Goal: Task Accomplishment & Management: Complete application form

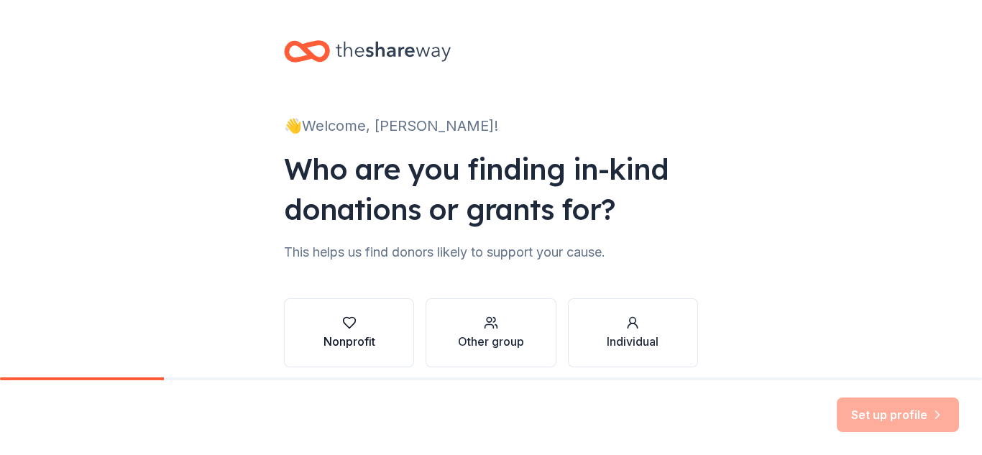
click at [361, 350] on button "Nonprofit" at bounding box center [349, 332] width 130 height 69
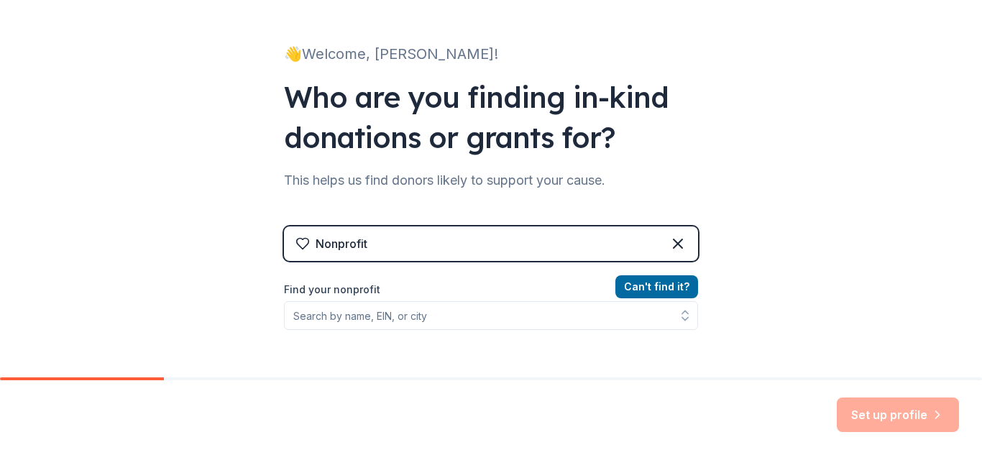
scroll to position [144, 0]
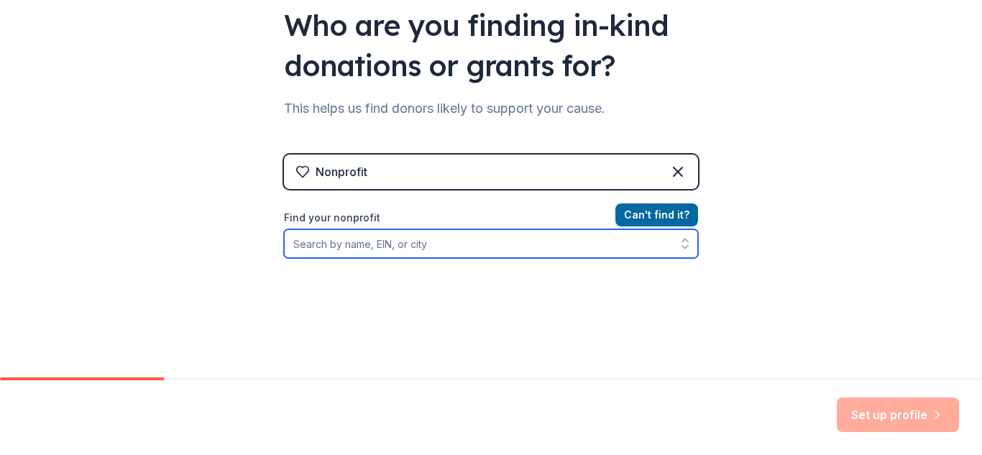
click at [547, 254] on input "Find your nonprofit" at bounding box center [491, 243] width 414 height 29
type input "[GEOGRAPHIC_DATA]"
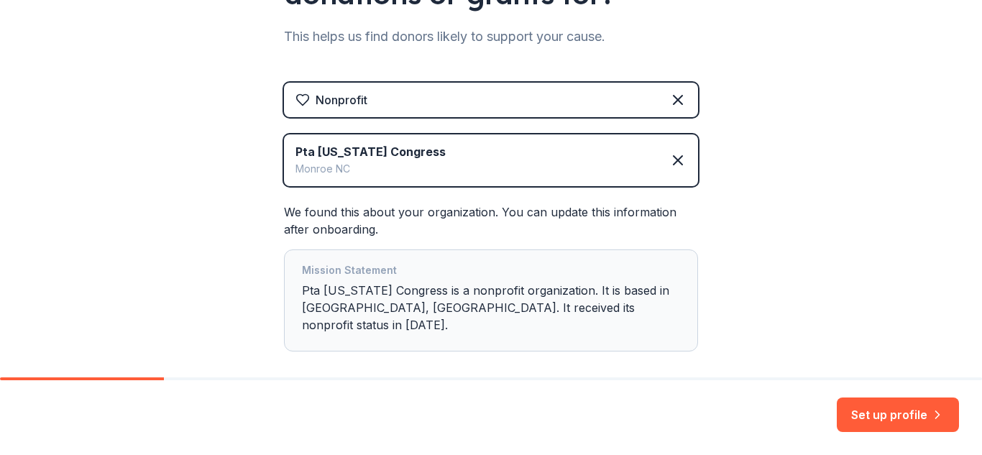
scroll to position [270, 0]
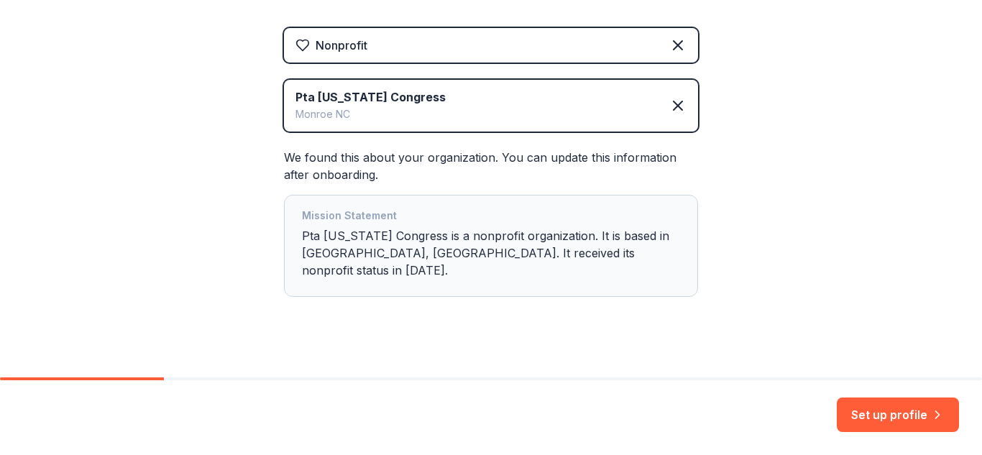
click at [645, 252] on div "Mission Statement Pta [US_STATE] Congress is a nonprofit organization. It is ba…" at bounding box center [491, 246] width 378 height 78
click at [923, 401] on button "Set up profile" at bounding box center [898, 414] width 122 height 34
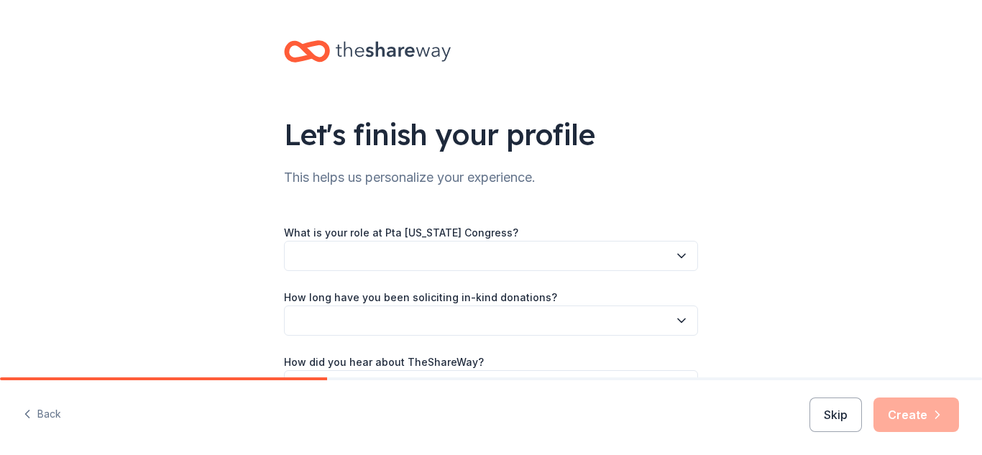
scroll to position [72, 0]
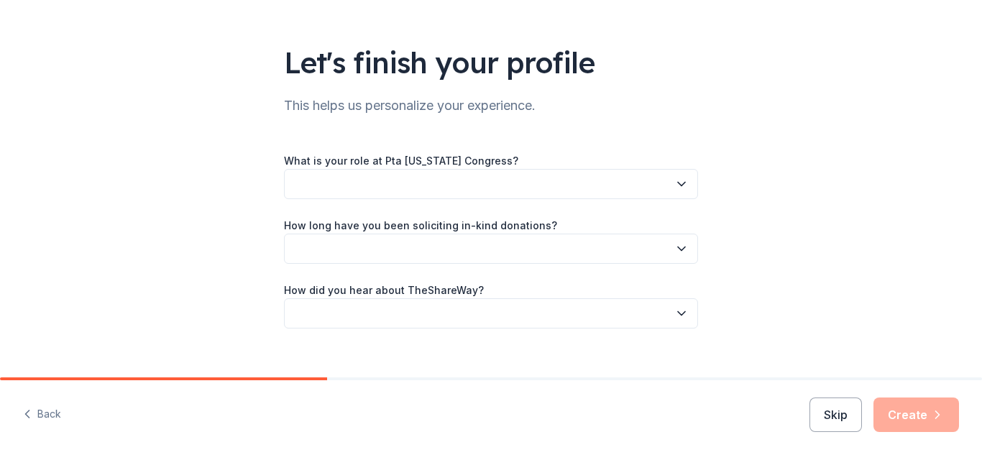
click at [572, 193] on button "button" at bounding box center [491, 184] width 414 height 30
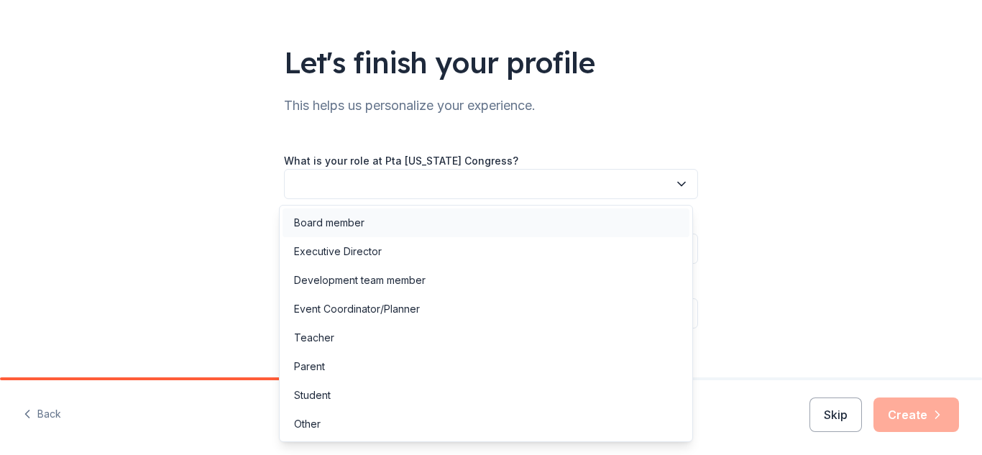
click at [427, 228] on div "Board member" at bounding box center [485, 222] width 407 height 29
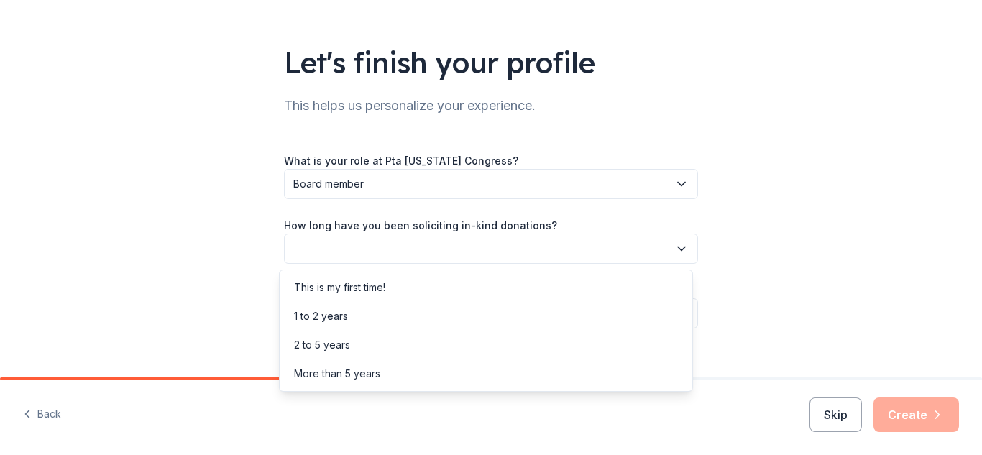
click at [489, 242] on button "button" at bounding box center [491, 249] width 414 height 30
click at [435, 291] on div "This is my first time!" at bounding box center [485, 287] width 407 height 29
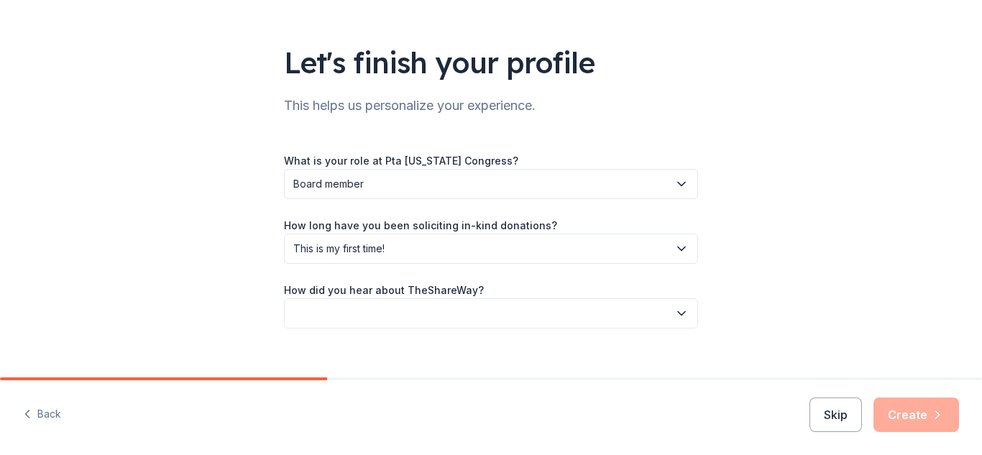
click at [497, 304] on button "button" at bounding box center [491, 313] width 414 height 30
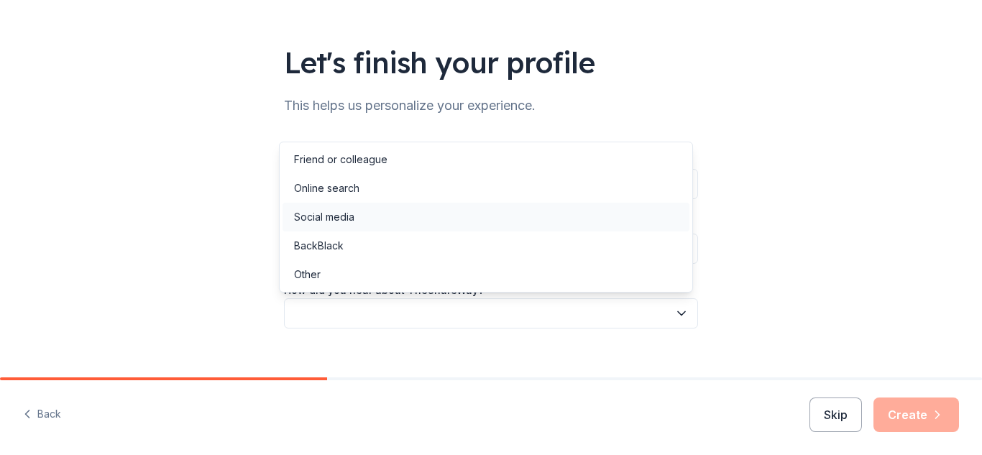
click at [459, 213] on div "Social media" at bounding box center [485, 217] width 407 height 29
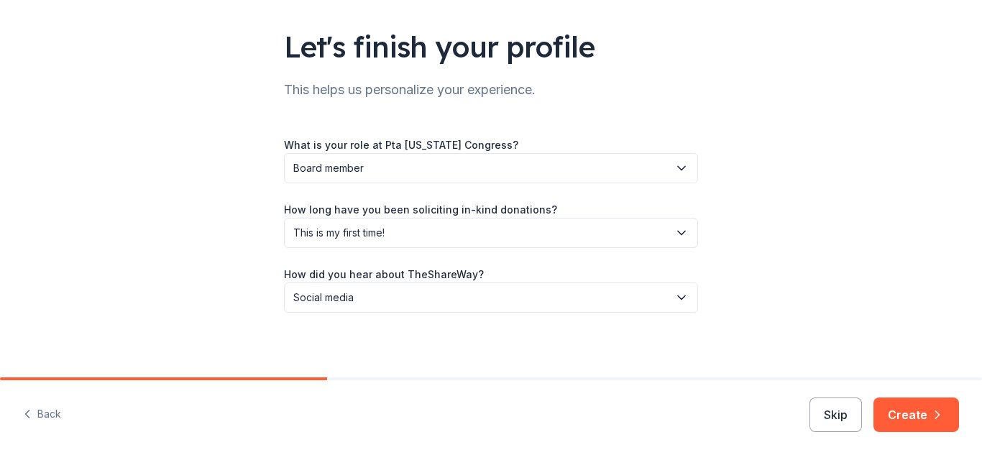
scroll to position [92, 0]
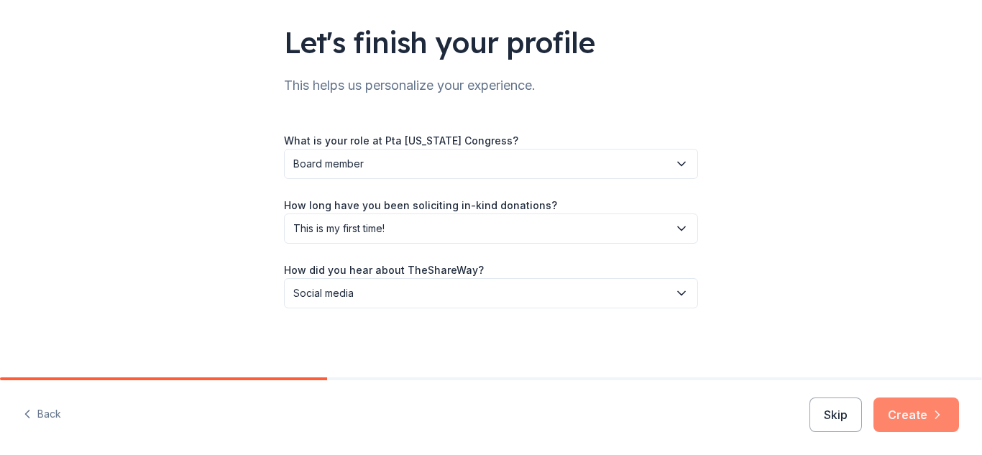
click at [921, 410] on button "Create" at bounding box center [916, 414] width 86 height 34
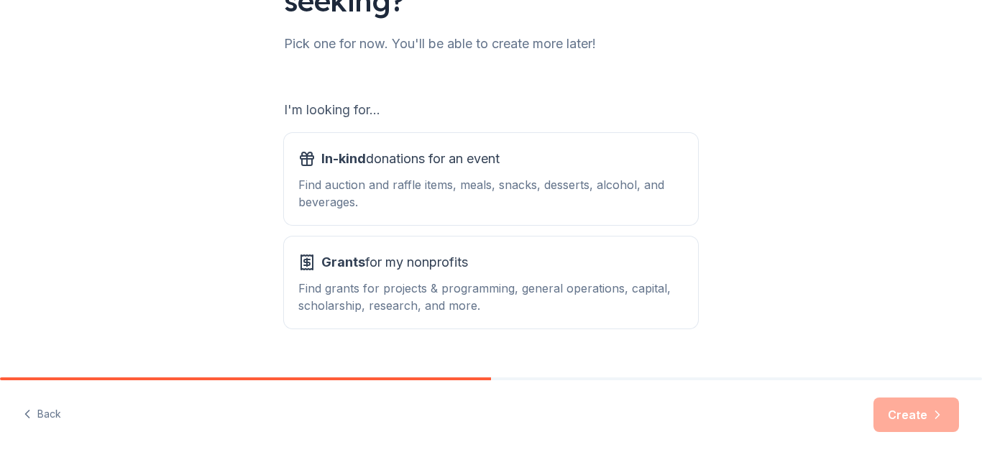
scroll to position [203, 0]
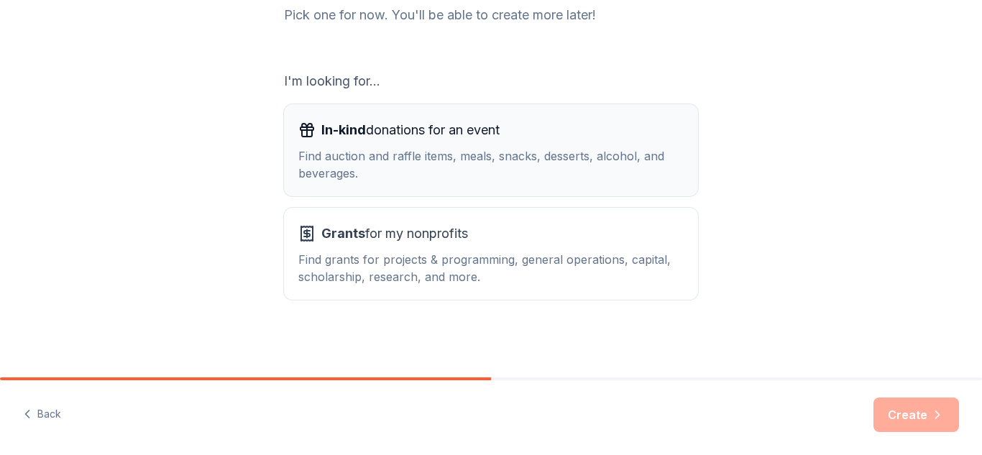
click at [514, 114] on button "In-kind donations for an event Find auction and raffle items, meals, snacks, de…" at bounding box center [491, 150] width 414 height 92
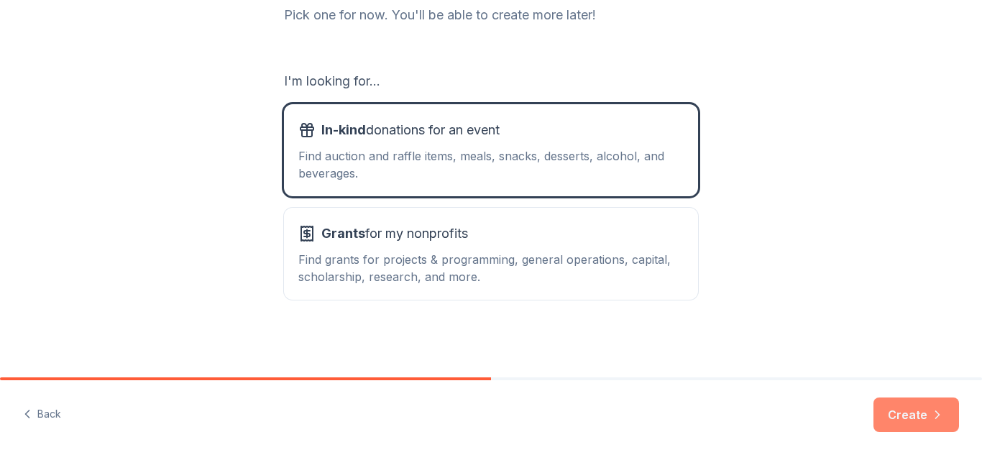
click at [908, 408] on button "Create" at bounding box center [916, 414] width 86 height 34
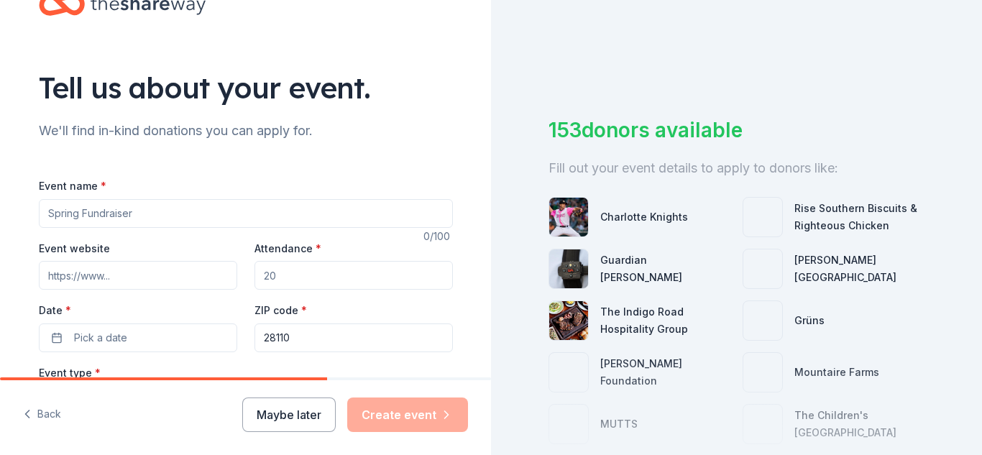
scroll to position [72, 0]
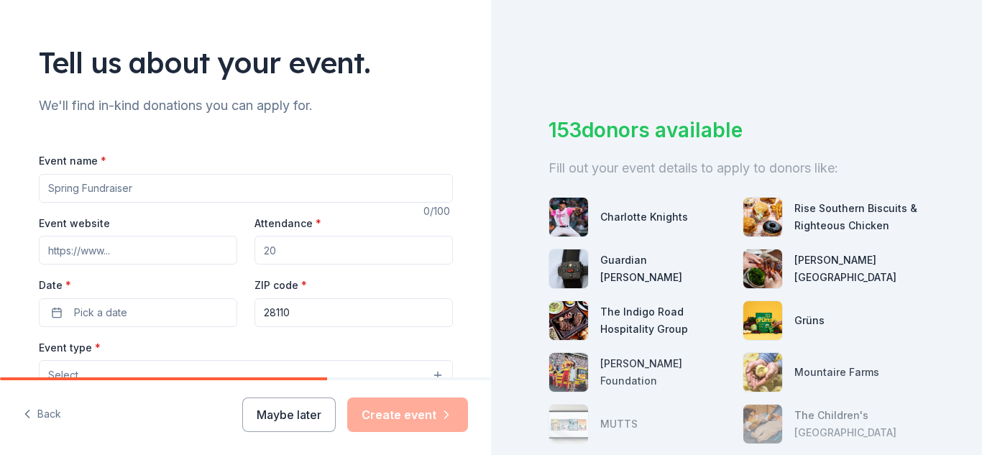
click at [280, 252] on input "Attendance *" at bounding box center [353, 250] width 198 height 29
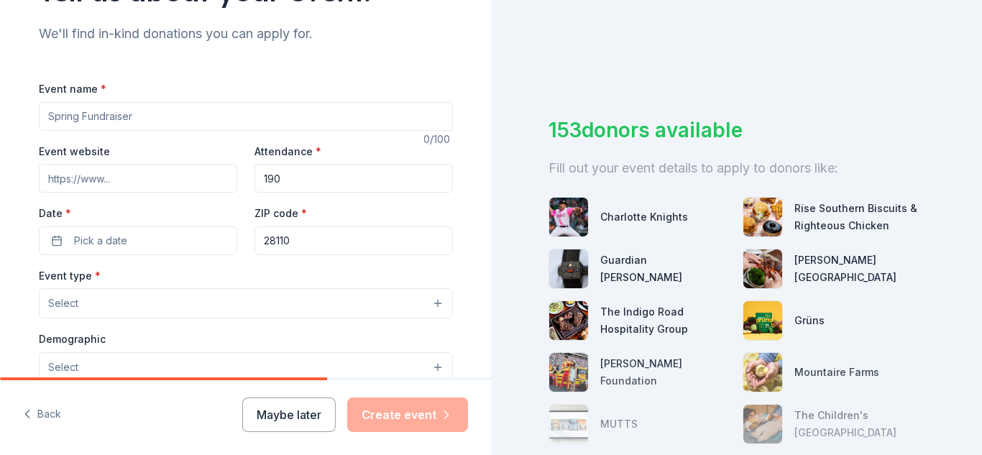
scroll to position [216, 0]
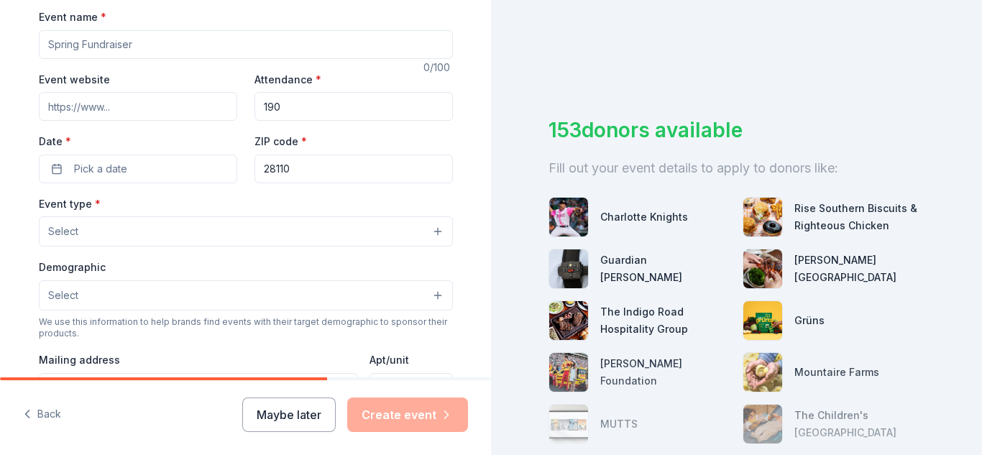
type input "190"
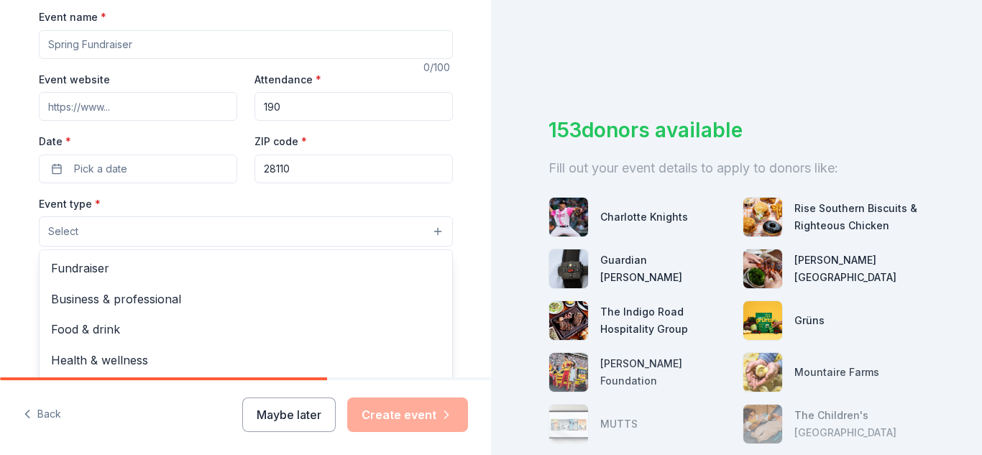
click at [169, 227] on button "Select" at bounding box center [246, 231] width 414 height 30
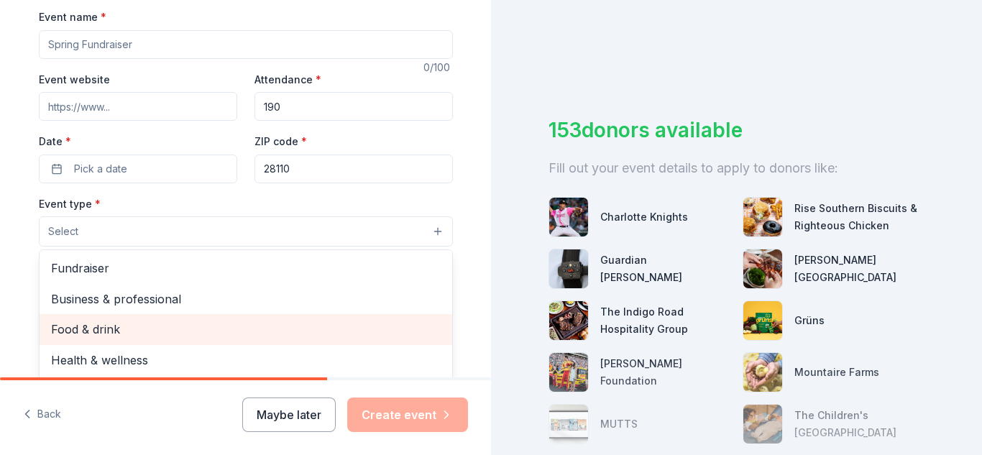
click at [175, 330] on span "Food & drink" at bounding box center [246, 329] width 390 height 19
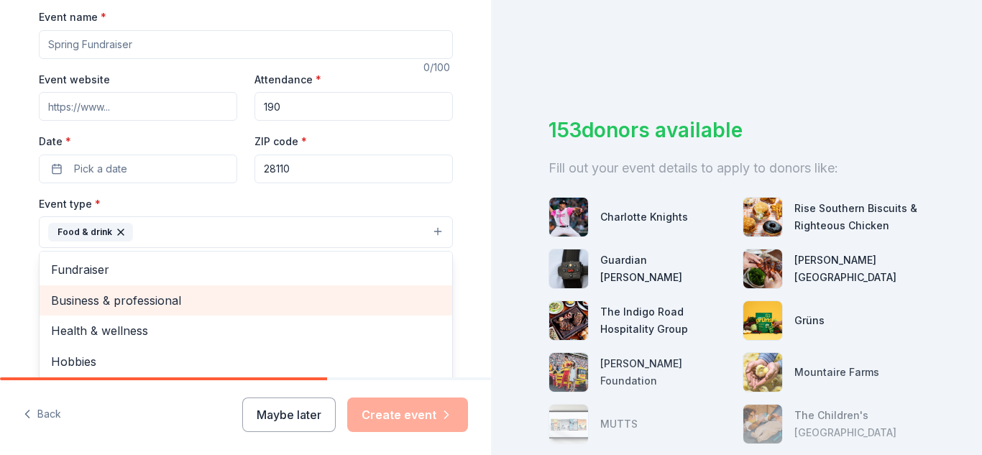
click at [120, 296] on span "Business & professional" at bounding box center [246, 300] width 390 height 19
click at [106, 300] on span "Health & wellness" at bounding box center [246, 300] width 390 height 19
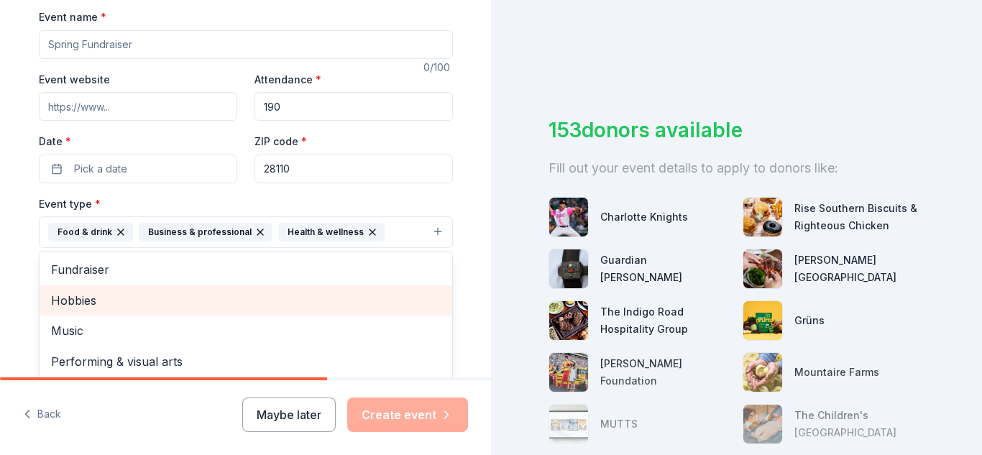
click at [87, 307] on span "Hobbies" at bounding box center [246, 300] width 390 height 19
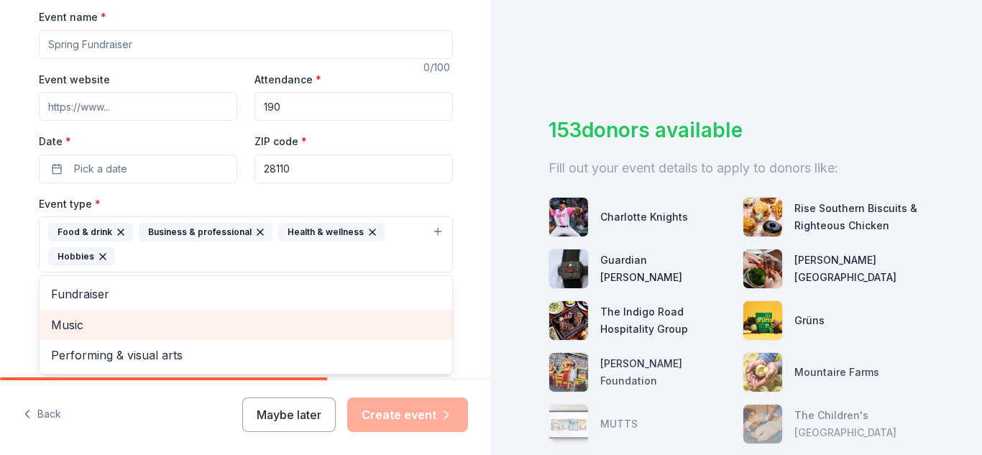
click at [83, 320] on span "Music" at bounding box center [246, 325] width 390 height 19
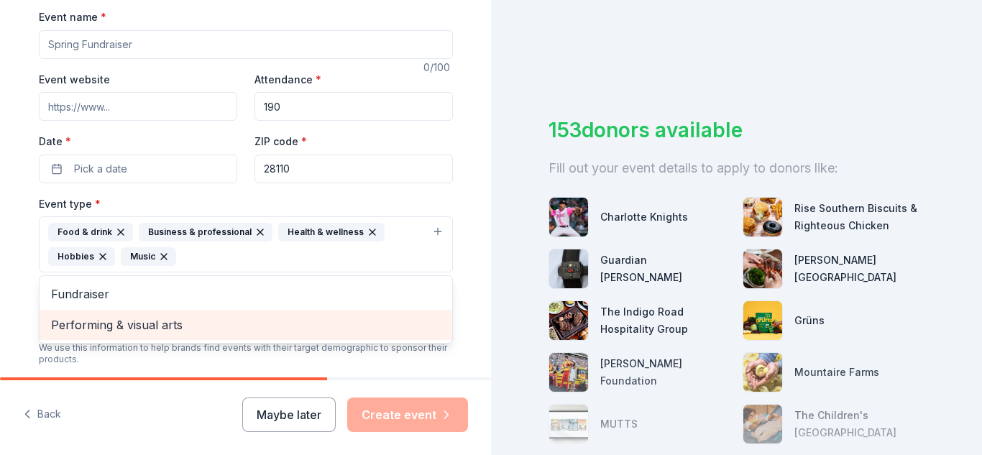
click at [89, 331] on span "Performing & visual arts" at bounding box center [246, 325] width 390 height 19
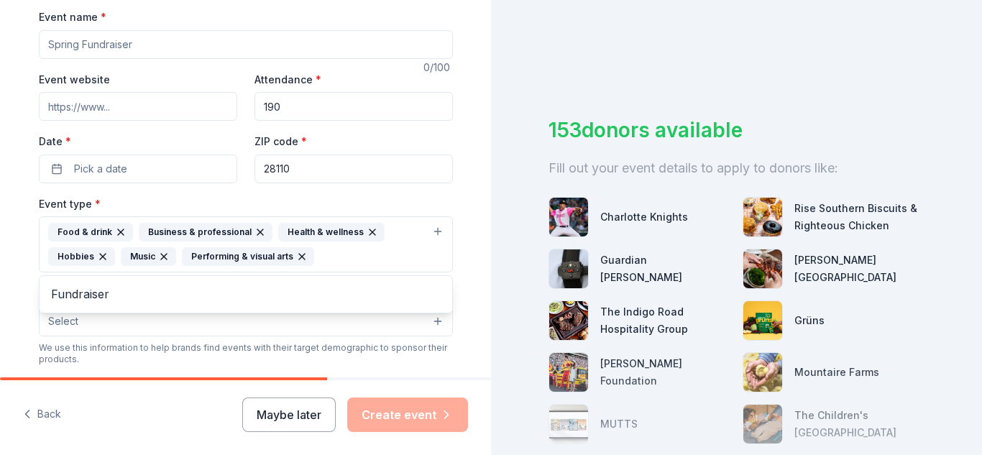
click at [154, 167] on div "Event name * 0 /100 Event website Attendance * 190 Date * Pick a date ZIP code …" at bounding box center [246, 353] width 414 height 690
click at [154, 167] on button "Pick a date" at bounding box center [138, 169] width 198 height 29
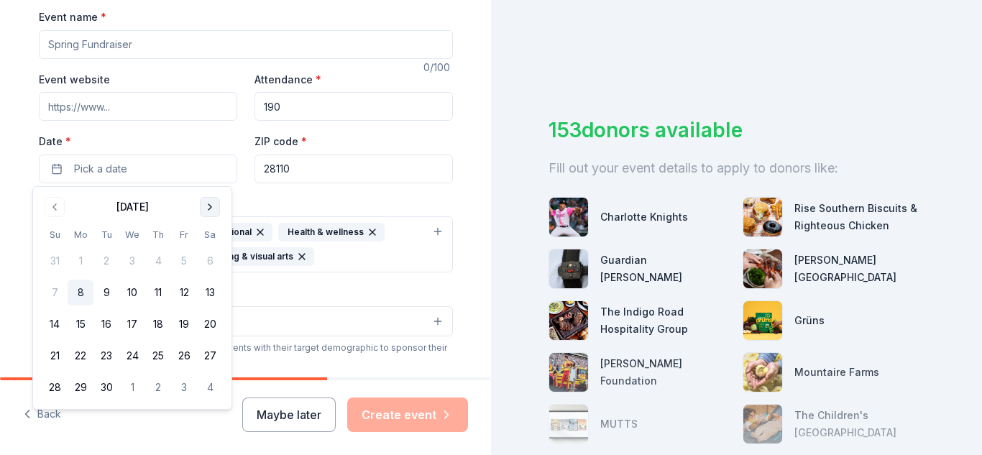
click at [201, 211] on button "Go to next month" at bounding box center [210, 207] width 20 height 20
click at [183, 390] on button "31" at bounding box center [184, 387] width 26 height 26
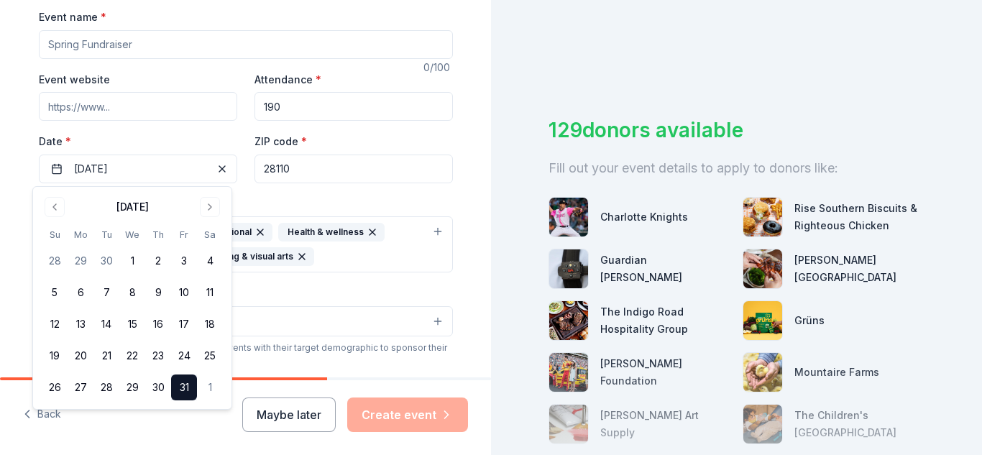
click at [218, 14] on div "Event name *" at bounding box center [246, 33] width 414 height 51
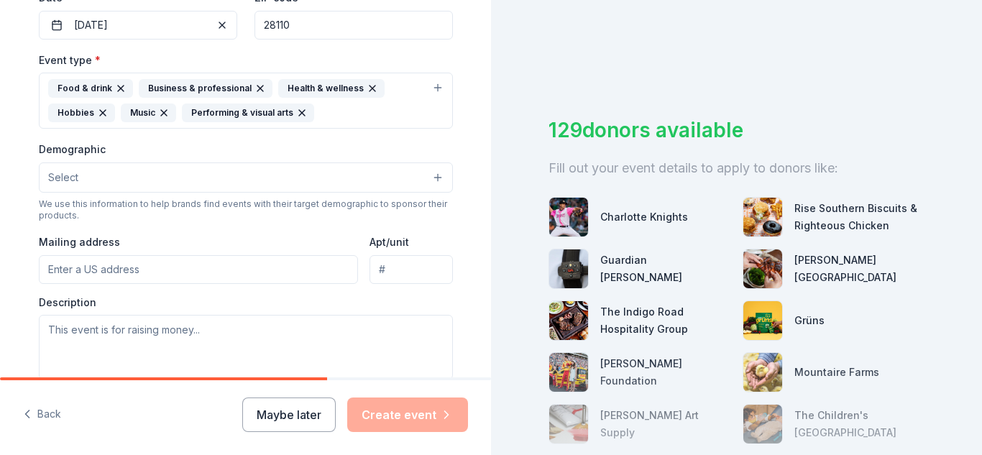
scroll to position [431, 0]
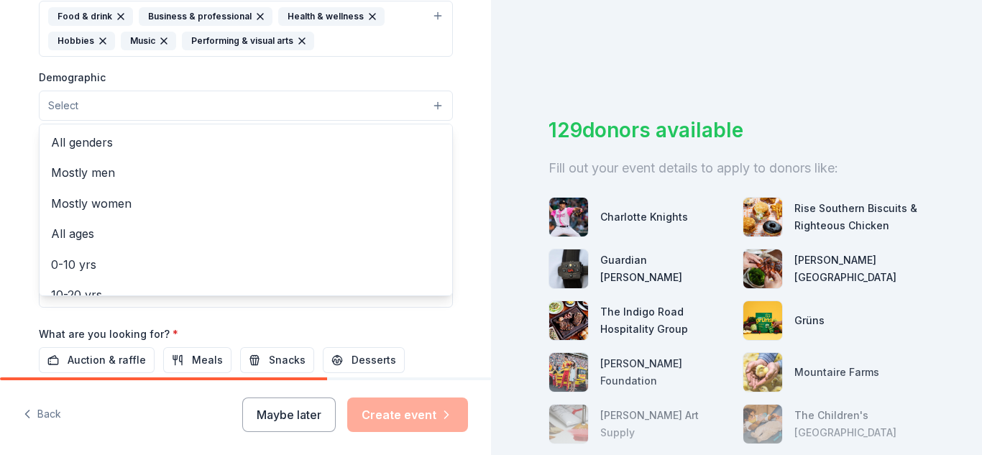
click at [164, 116] on button "Select" at bounding box center [246, 106] width 414 height 30
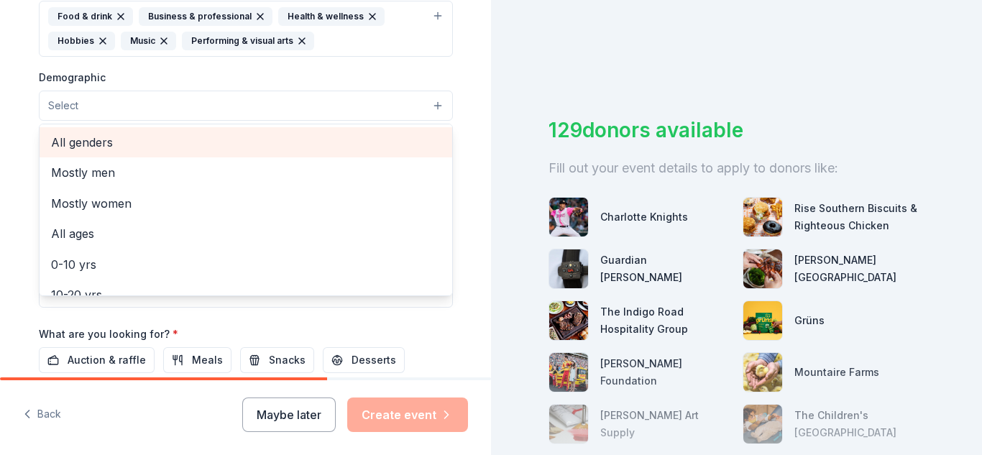
click at [109, 153] on div "All genders" at bounding box center [246, 142] width 413 height 30
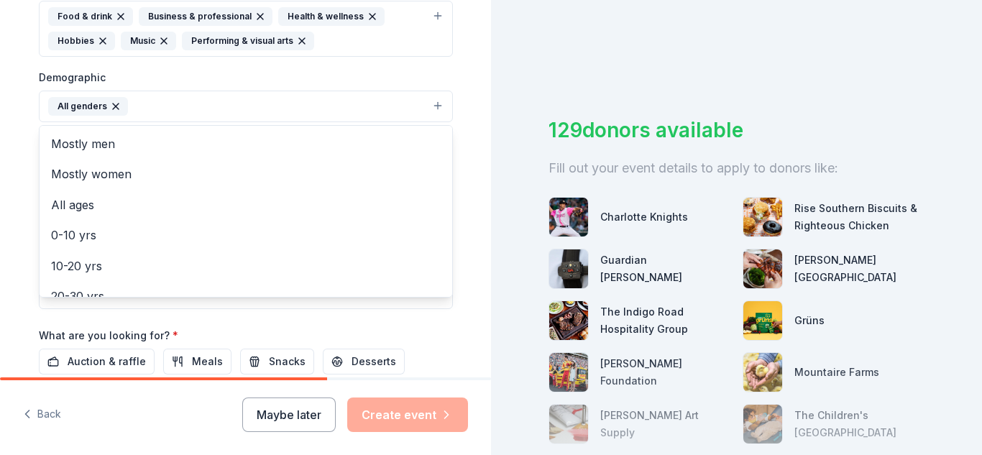
click at [477, 127] on div "Tell us about your event. We'll find in-kind donations you can apply for. Event…" at bounding box center [245, 61] width 491 height 984
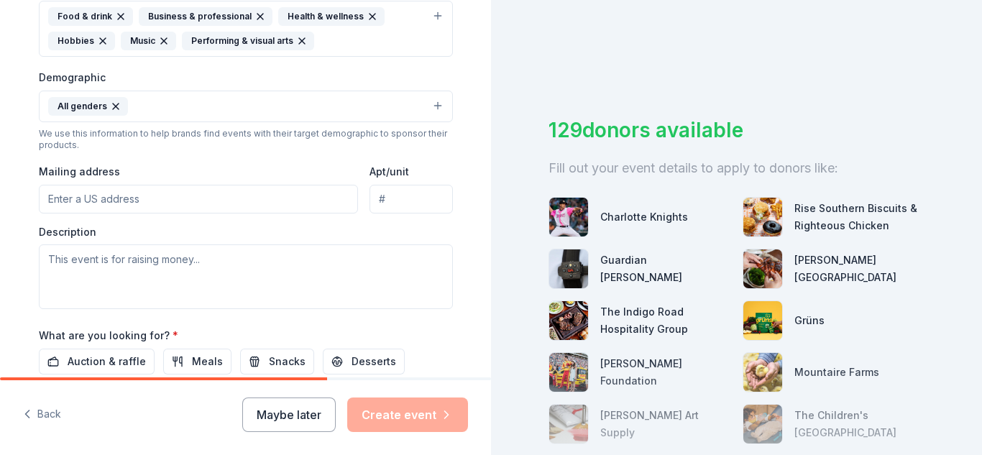
click at [139, 206] on input "Mailing address" at bounding box center [199, 199] width 320 height 29
type input "5210 Rogers Road, Monroe, NC, 28110"
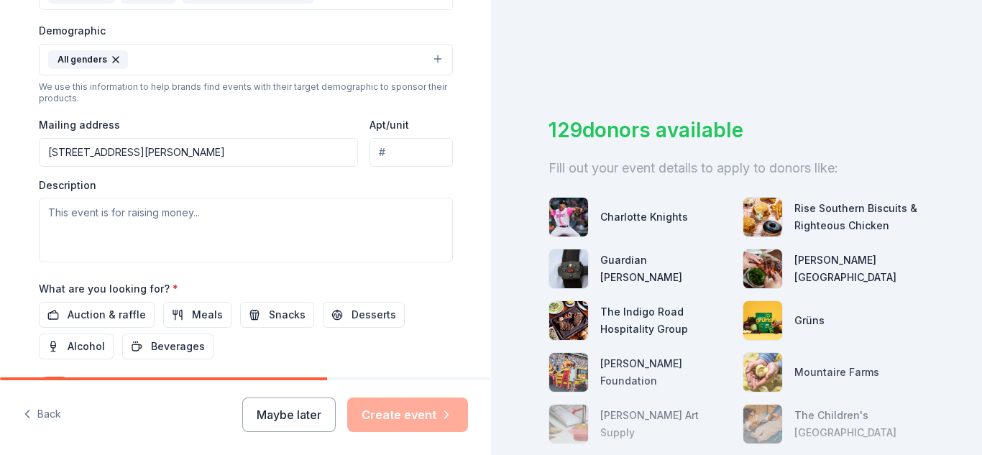
scroll to position [503, 0]
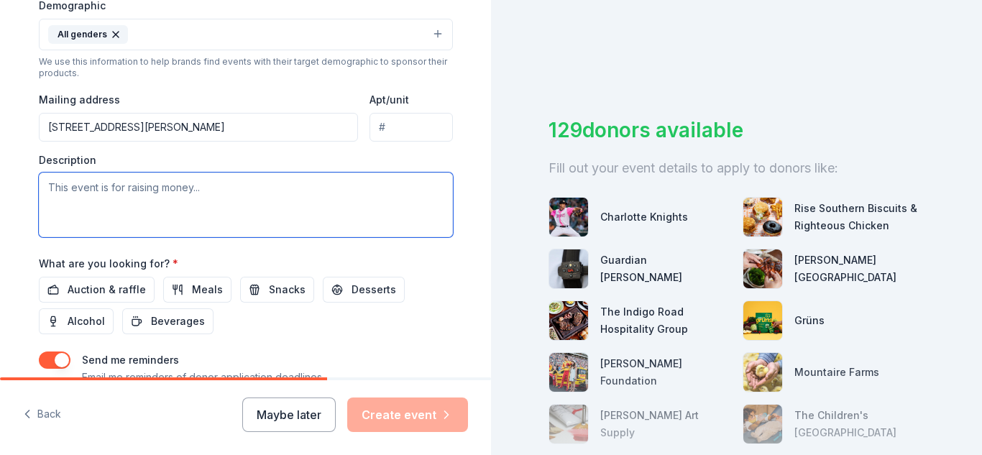
click at [206, 203] on textarea at bounding box center [246, 204] width 414 height 65
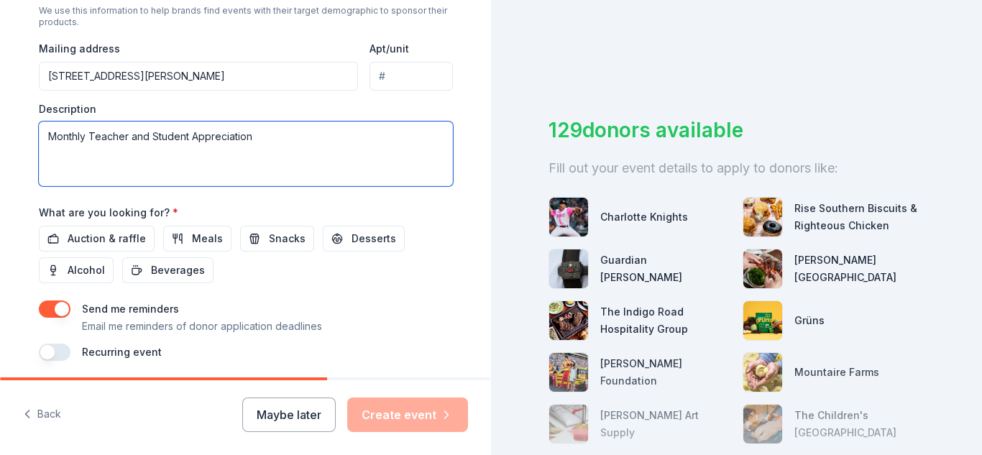
scroll to position [575, 0]
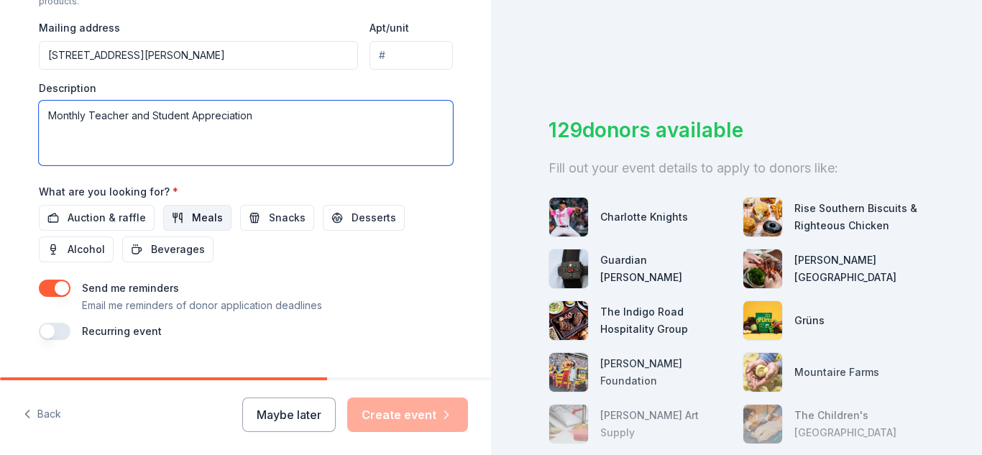
type textarea "Monthly Teacher and Student Appreciation"
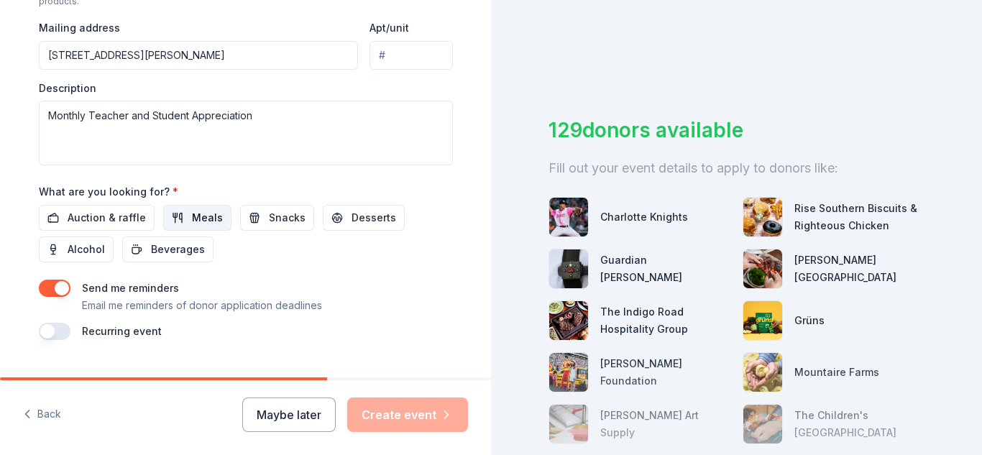
click at [218, 217] on button "Meals" at bounding box center [197, 218] width 68 height 26
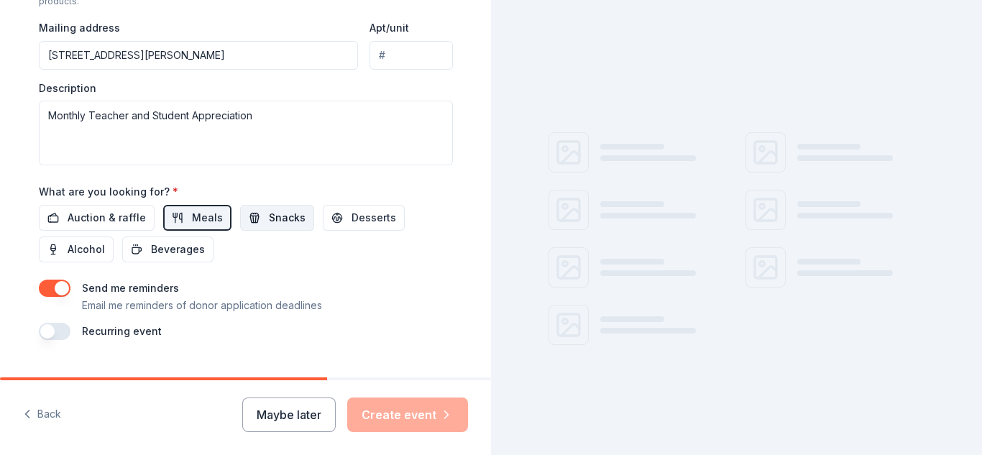
click at [269, 222] on span "Snacks" at bounding box center [287, 217] width 37 height 17
click at [331, 221] on button "Desserts" at bounding box center [364, 218] width 82 height 26
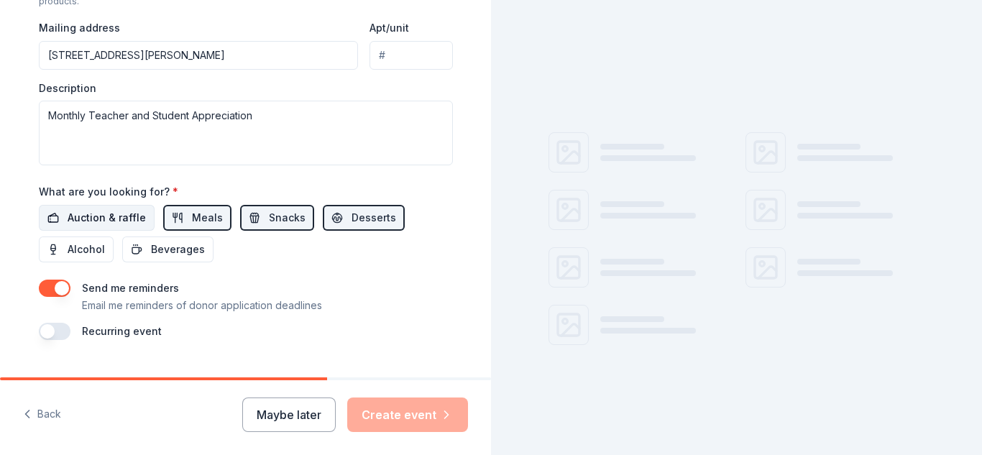
click at [124, 218] on span "Auction & raffle" at bounding box center [107, 217] width 78 height 17
click at [137, 253] on button "Beverages" at bounding box center [167, 249] width 91 height 26
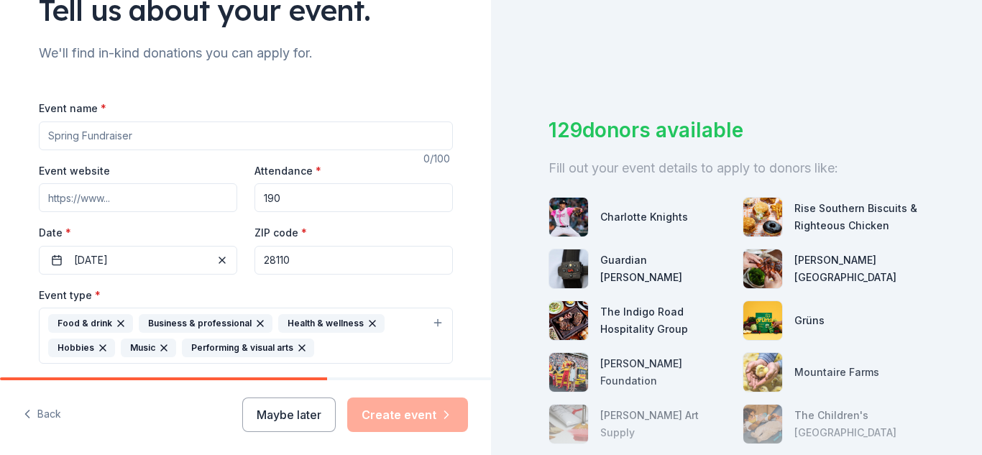
scroll to position [0, 0]
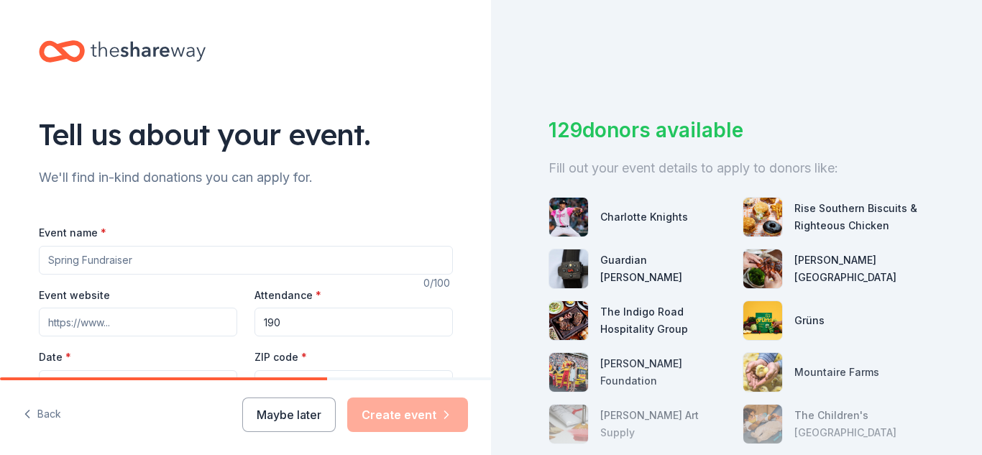
click at [86, 262] on input "Event name *" at bounding box center [246, 260] width 414 height 29
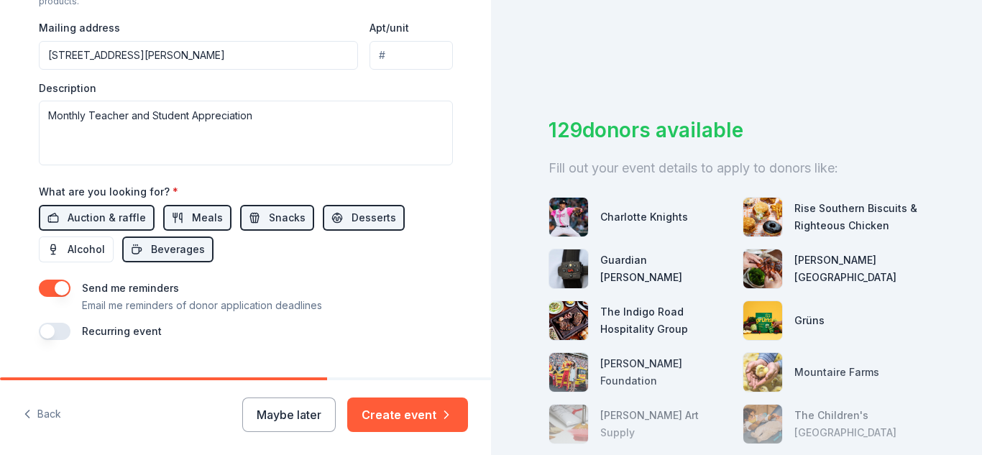
scroll to position [607, 0]
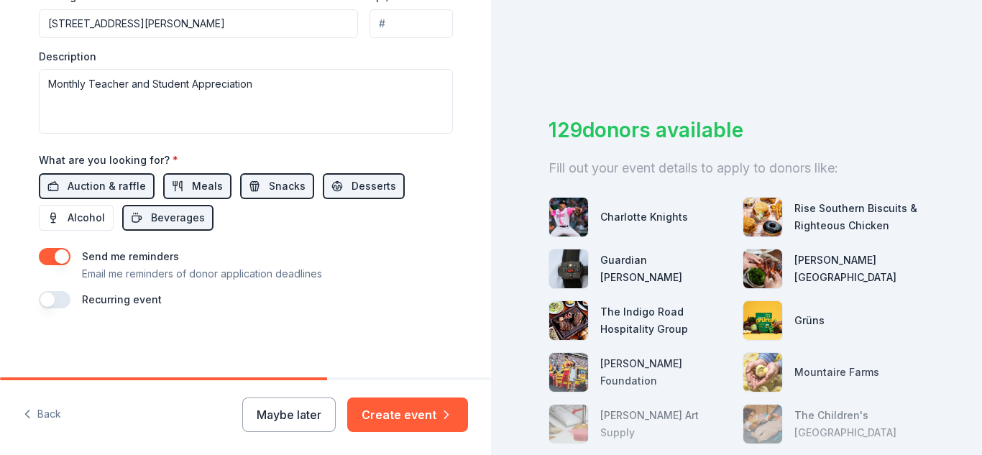
type input "[GEOGRAPHIC_DATA] PTA"
click at [64, 300] on button "button" at bounding box center [55, 299] width 32 height 17
click at [155, 341] on button "October 2026" at bounding box center [119, 342] width 74 height 29
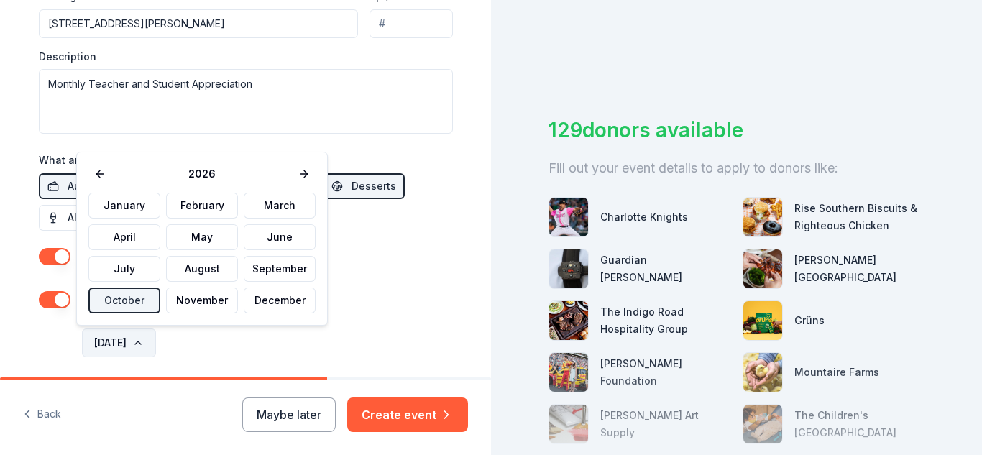
click at [155, 341] on button "October 2026" at bounding box center [119, 342] width 74 height 29
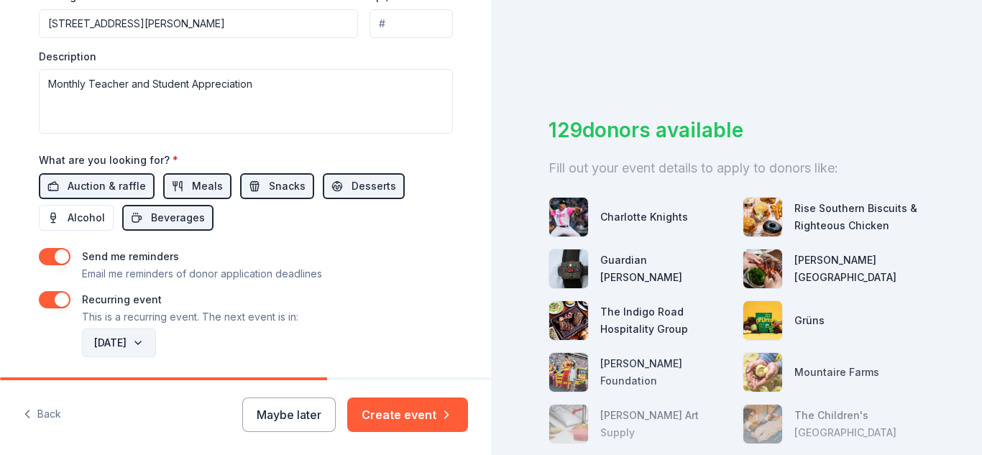
click at [155, 341] on button "October 2026" at bounding box center [119, 342] width 74 height 29
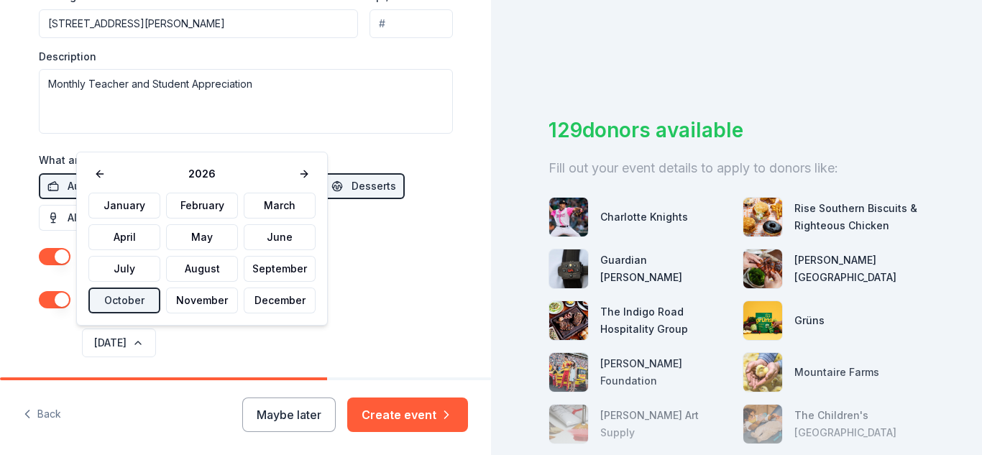
click at [111, 173] on span "2026" at bounding box center [201, 173] width 181 height 17
click at [99, 172] on button at bounding box center [99, 174] width 23 height 20
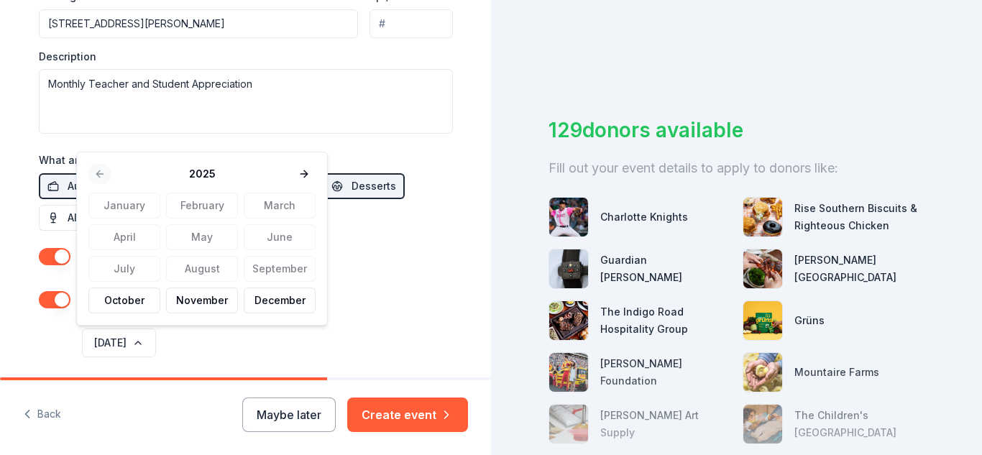
click at [99, 172] on div "2025" at bounding box center [201, 174] width 227 height 20
click at [211, 298] on button "November" at bounding box center [202, 300] width 72 height 26
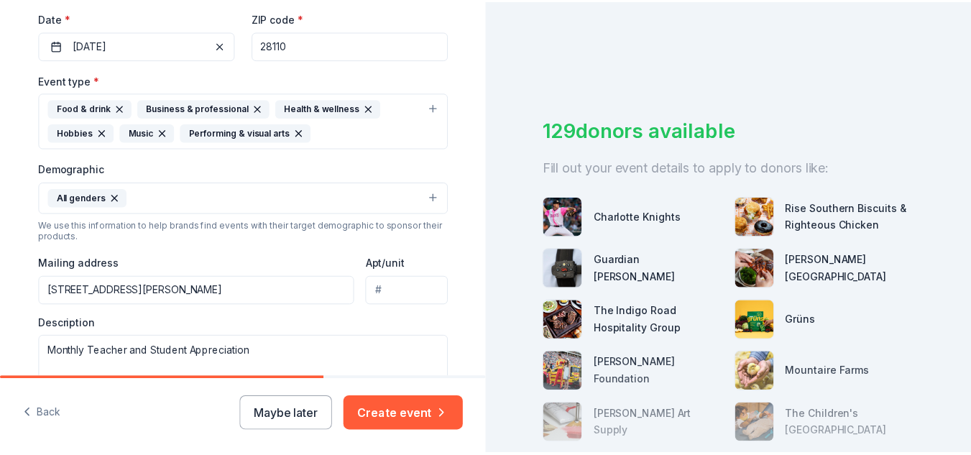
scroll to position [463, 0]
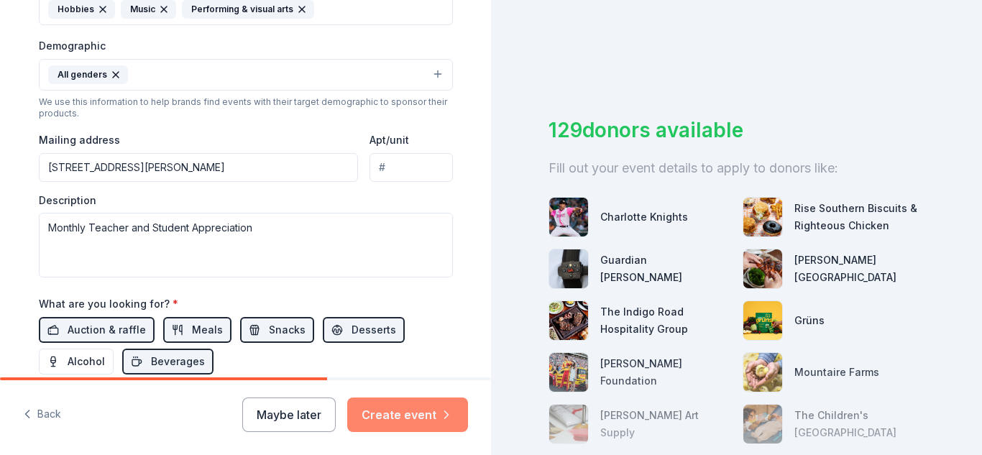
click at [405, 407] on button "Create event" at bounding box center [407, 414] width 121 height 34
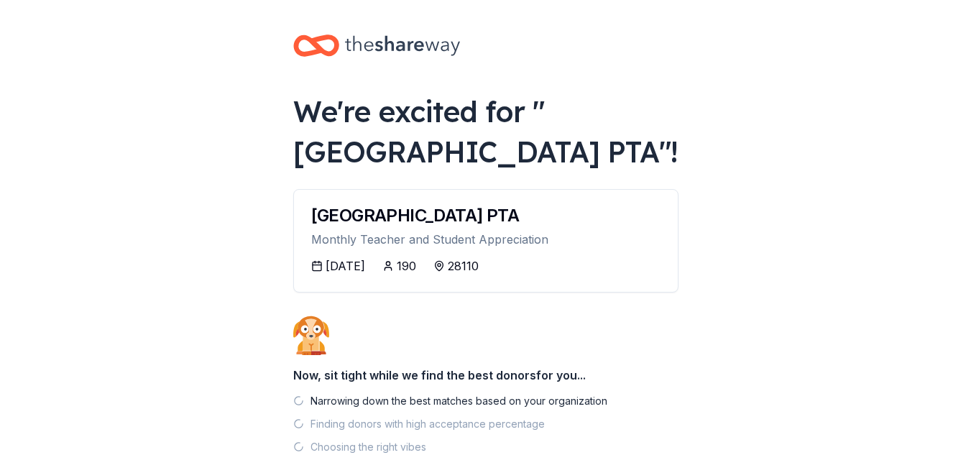
scroll to position [72, 0]
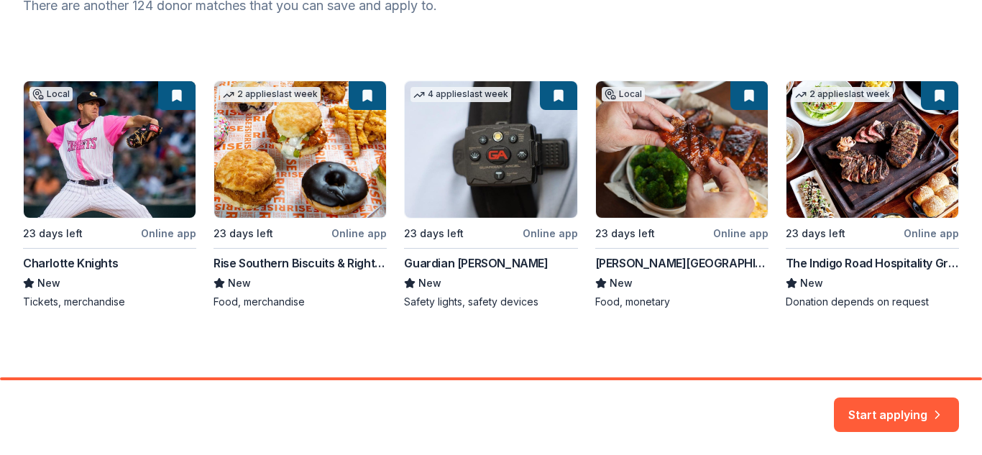
scroll to position [213, 0]
click at [691, 161] on div "Local 23 days left Online app Charlotte Knights New Tickets, merchandise 2 appl…" at bounding box center [491, 194] width 936 height 229
click at [643, 199] on div "Local 23 days left Online app Charlotte Knights New Tickets, merchandise 2 appl…" at bounding box center [491, 194] width 936 height 229
click at [637, 259] on div "Local 23 days left Online app Charlotte Knights New Tickets, merchandise 2 appl…" at bounding box center [491, 194] width 936 height 229
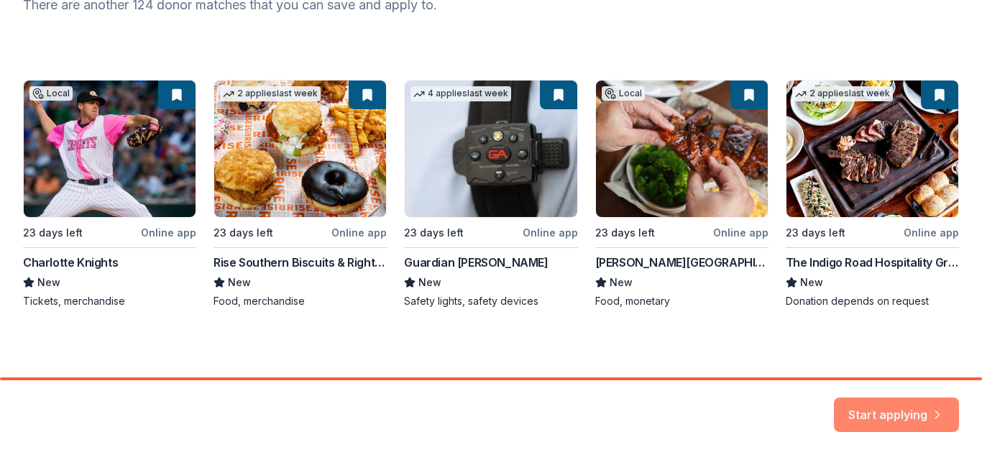
click at [896, 409] on button "Start applying" at bounding box center [896, 406] width 125 height 34
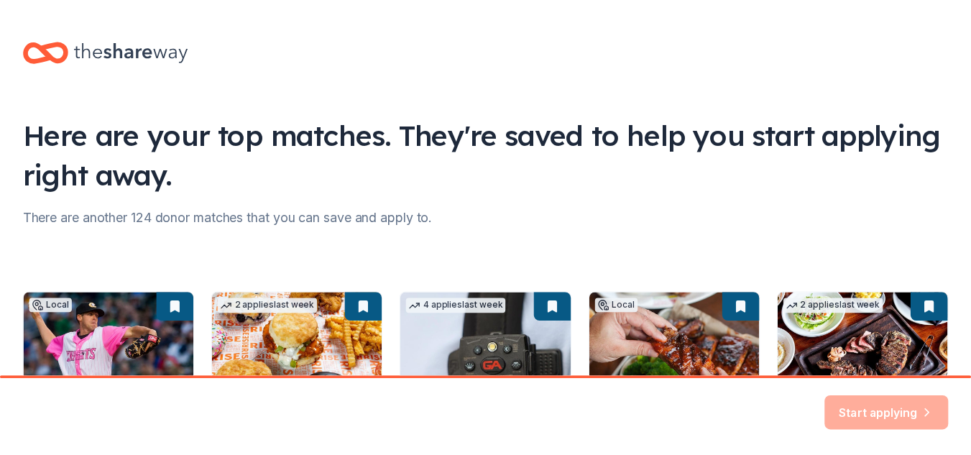
scroll to position [72, 0]
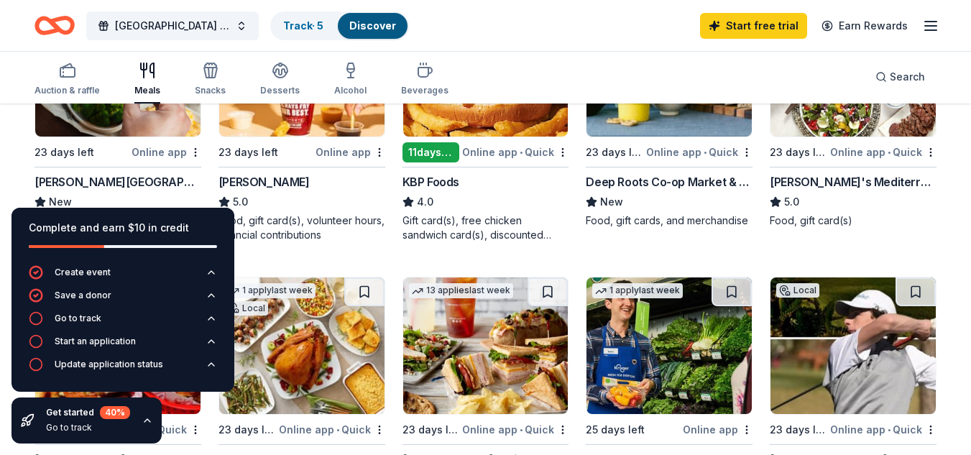
scroll to position [287, 0]
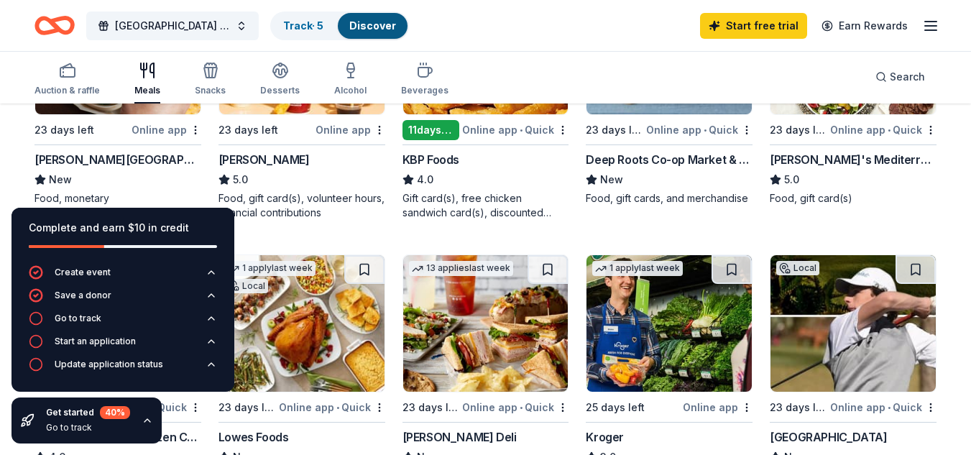
click at [159, 132] on div "Online app" at bounding box center [167, 130] width 70 height 18
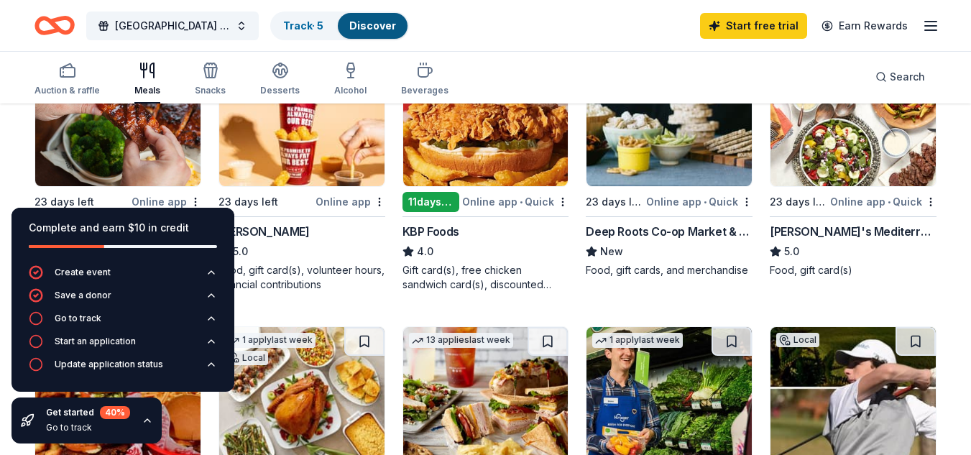
scroll to position [144, 0]
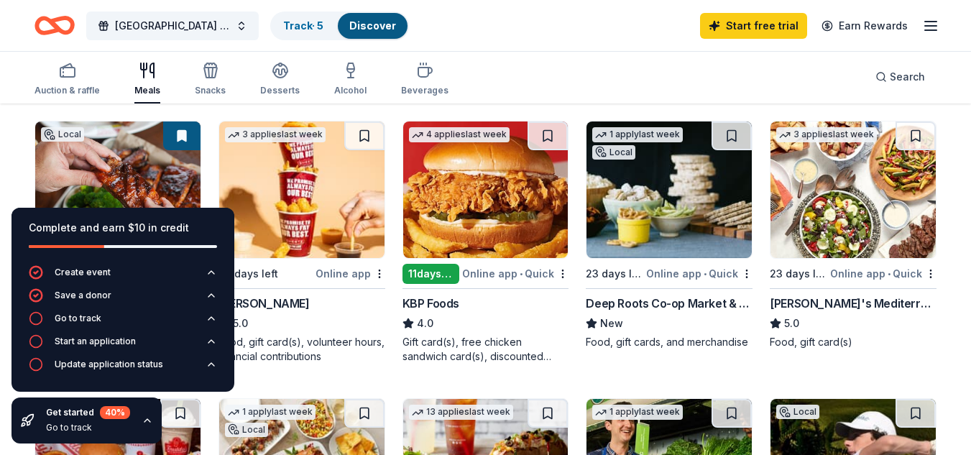
click at [185, 127] on button at bounding box center [181, 135] width 37 height 29
click at [180, 134] on button at bounding box center [181, 135] width 37 height 29
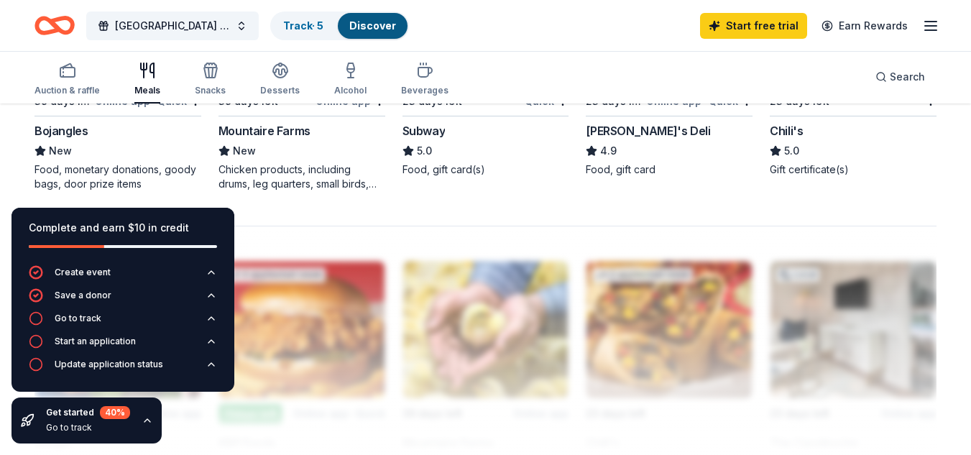
scroll to position [1136, 0]
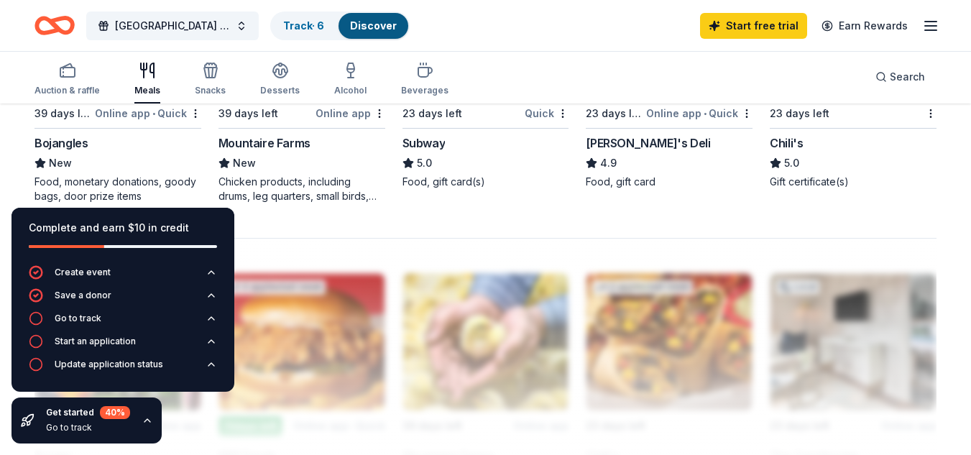
click at [122, 115] on div "Online app • Quick" at bounding box center [148, 113] width 106 height 18
click at [60, 318] on div "Go to track" at bounding box center [78, 318] width 47 height 11
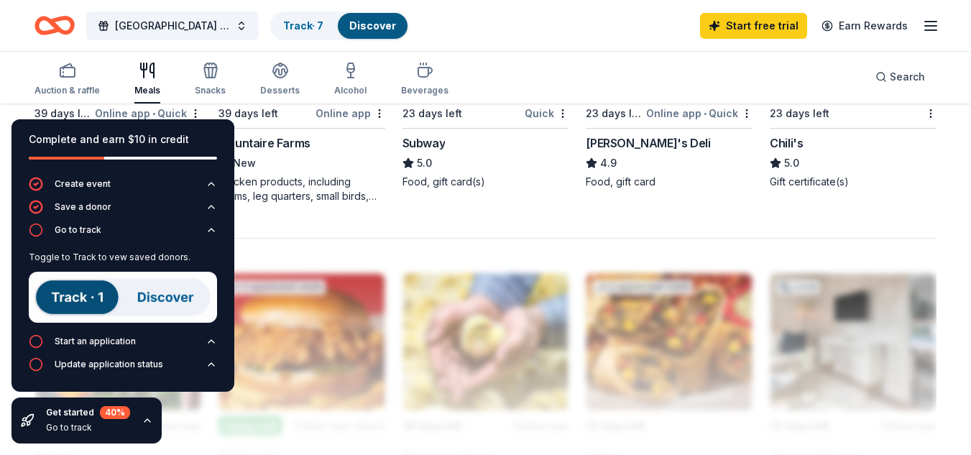
click at [83, 308] on img at bounding box center [123, 297] width 188 height 51
click at [88, 302] on img at bounding box center [123, 297] width 188 height 51
click at [290, 24] on link "Track · 7" at bounding box center [303, 25] width 40 height 12
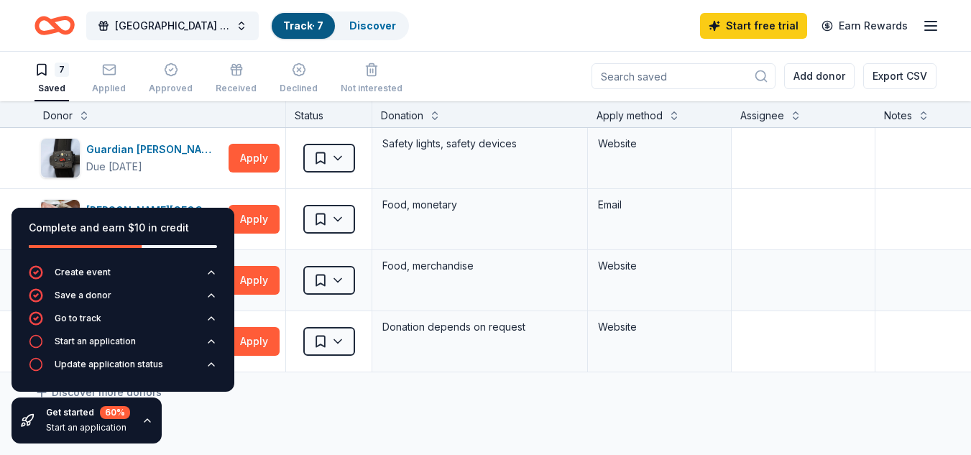
scroll to position [216, 0]
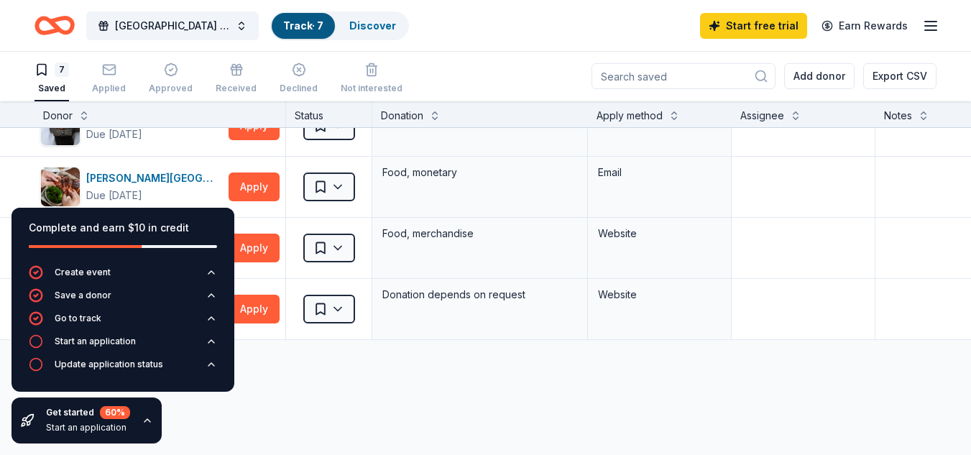
click at [74, 21] on icon "Home" at bounding box center [54, 26] width 40 height 34
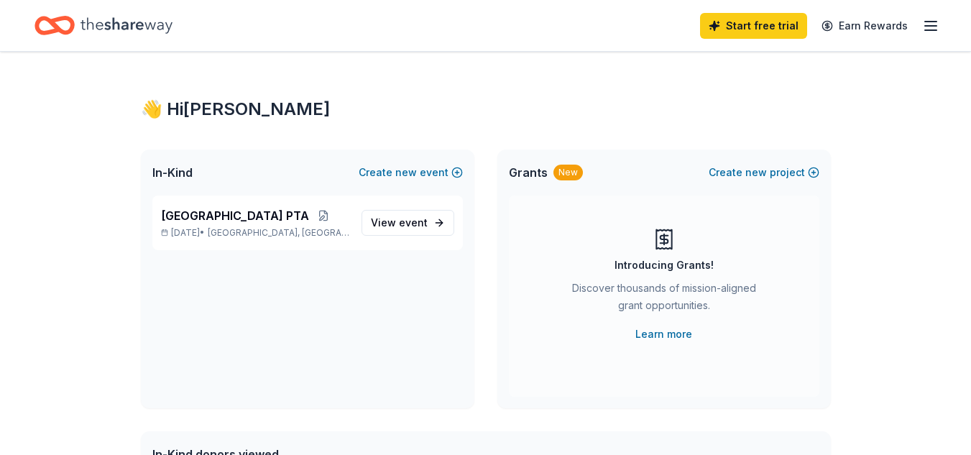
click at [934, 19] on icon "button" at bounding box center [930, 25] width 17 height 17
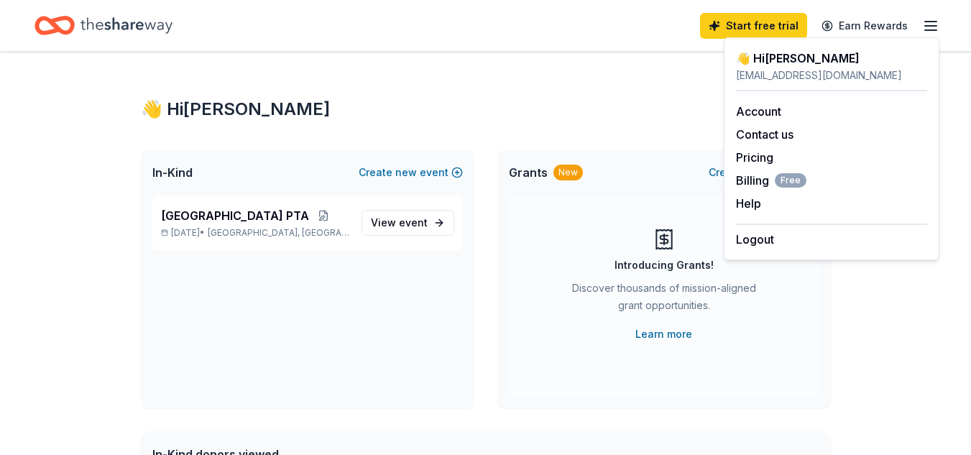
click at [68, 24] on icon "Home" at bounding box center [54, 26] width 40 height 34
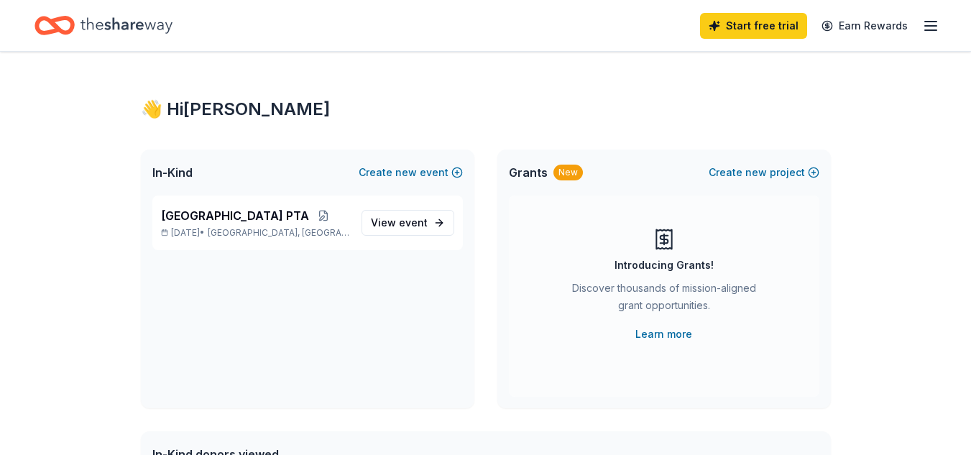
click at [155, 24] on icon "Home" at bounding box center [126, 25] width 92 height 29
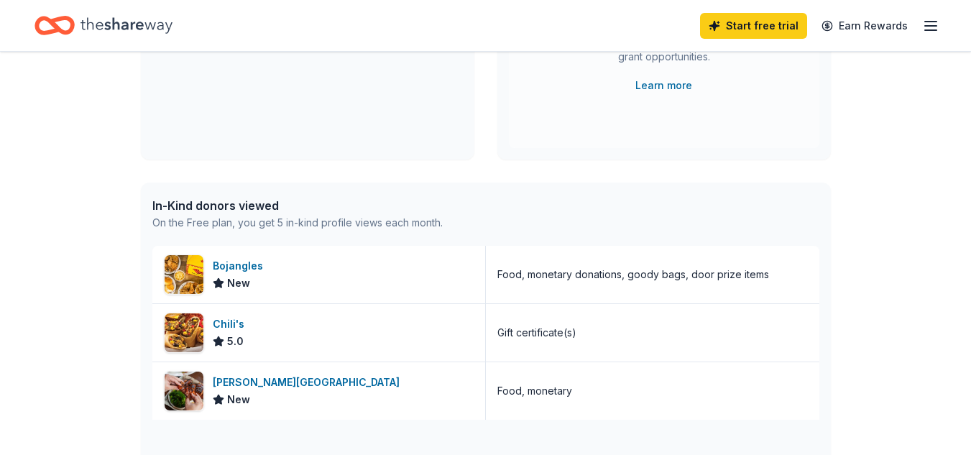
scroll to position [287, 0]
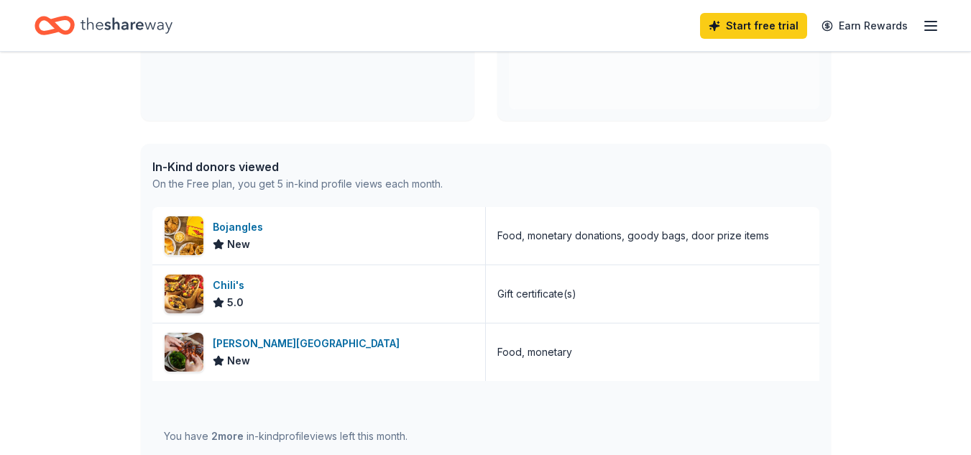
click at [238, 174] on div "In-Kind donors viewed" at bounding box center [297, 166] width 290 height 17
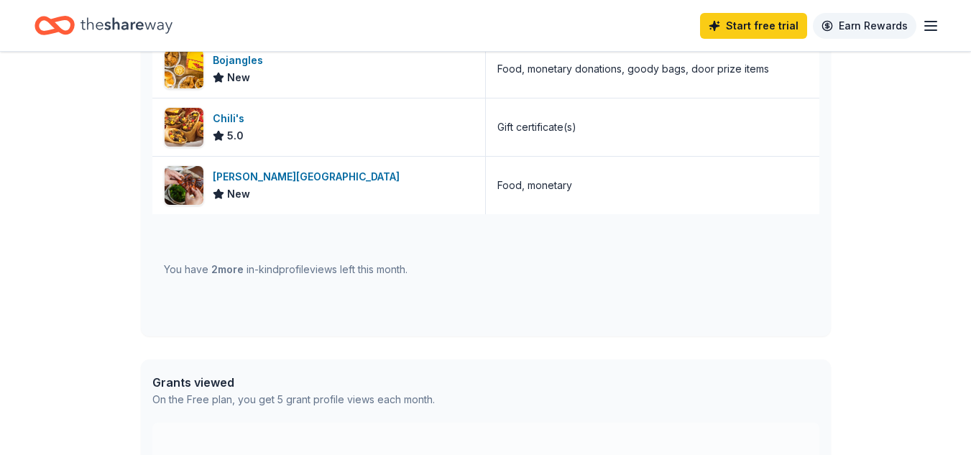
scroll to position [416, 0]
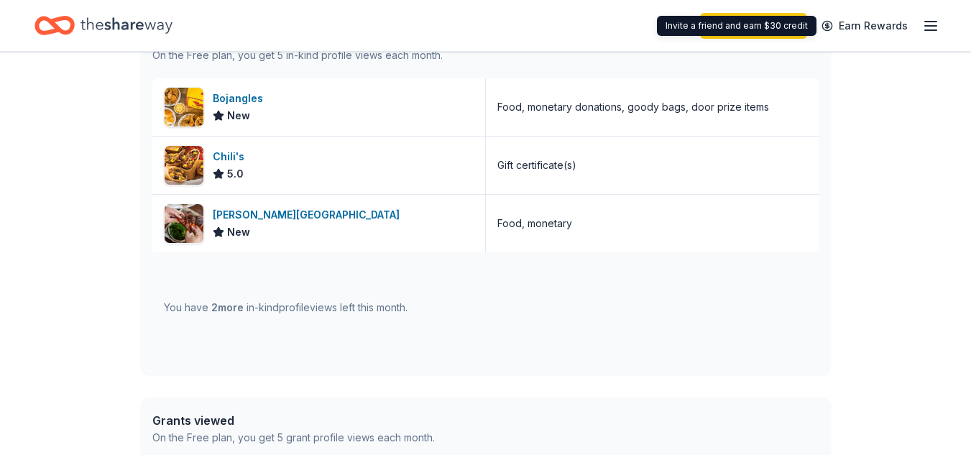
click at [933, 20] on icon "button" at bounding box center [930, 25] width 17 height 17
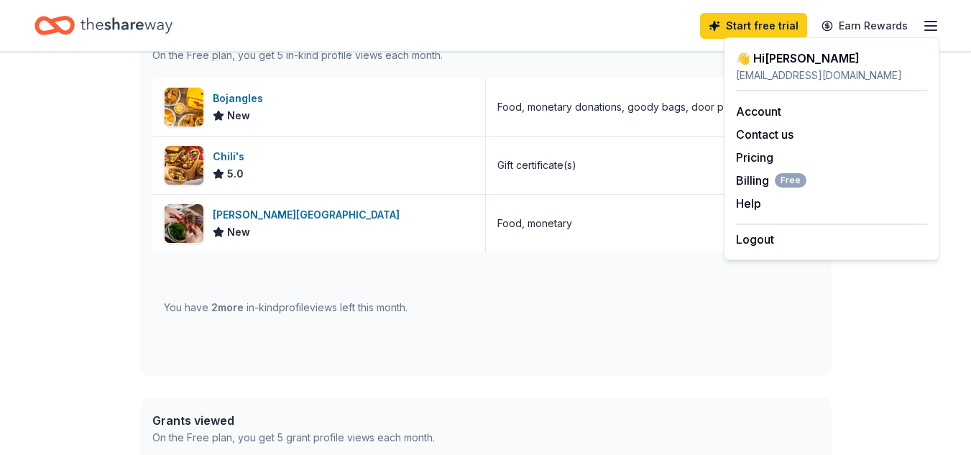
click at [797, 58] on div "👋 Hi Tanisha" at bounding box center [831, 58] width 191 height 17
click at [763, 111] on link "Account" at bounding box center [758, 111] width 45 height 14
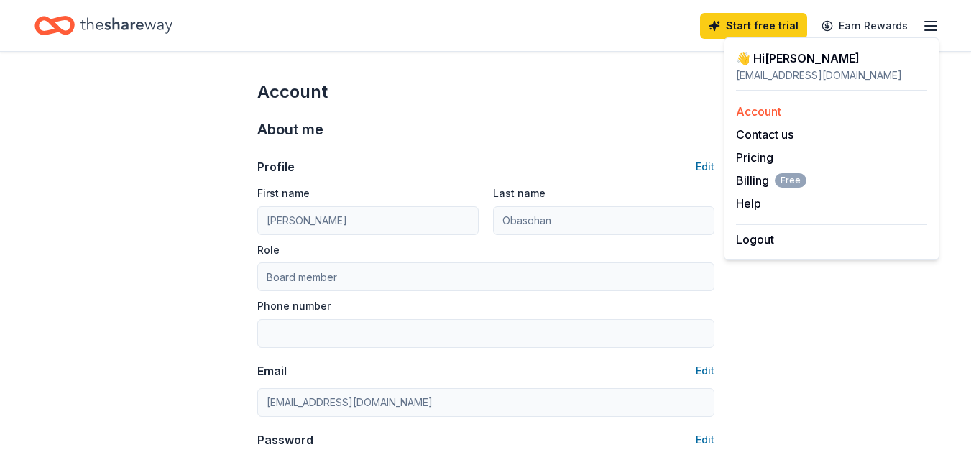
click at [763, 111] on link "Account" at bounding box center [758, 111] width 45 height 14
click at [142, 31] on icon "Home" at bounding box center [126, 25] width 92 height 29
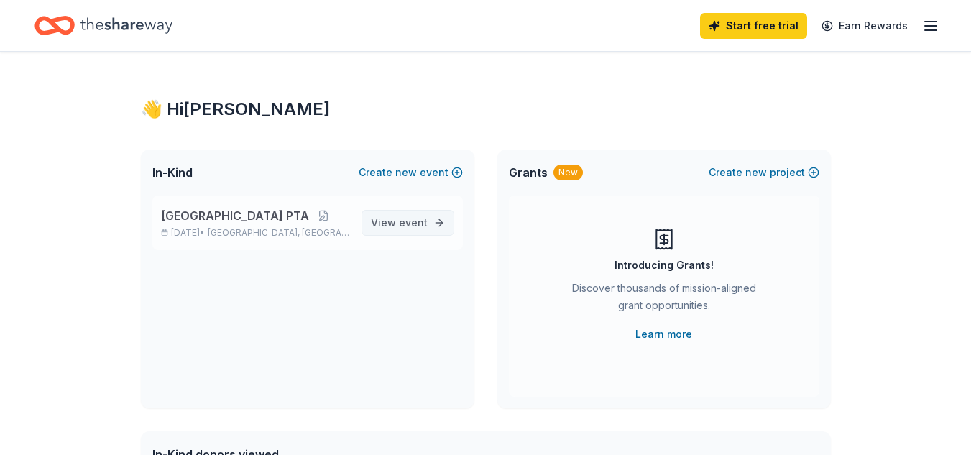
click at [420, 212] on link "View event" at bounding box center [408, 223] width 93 height 26
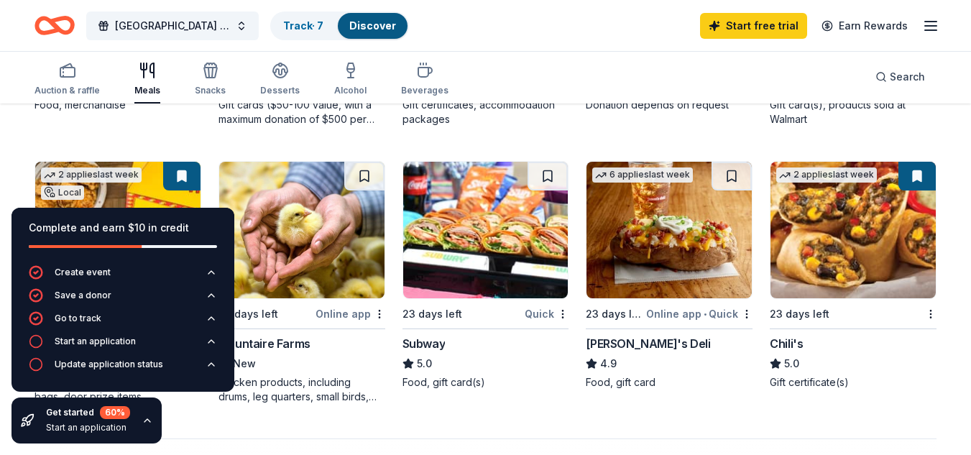
scroll to position [934, 0]
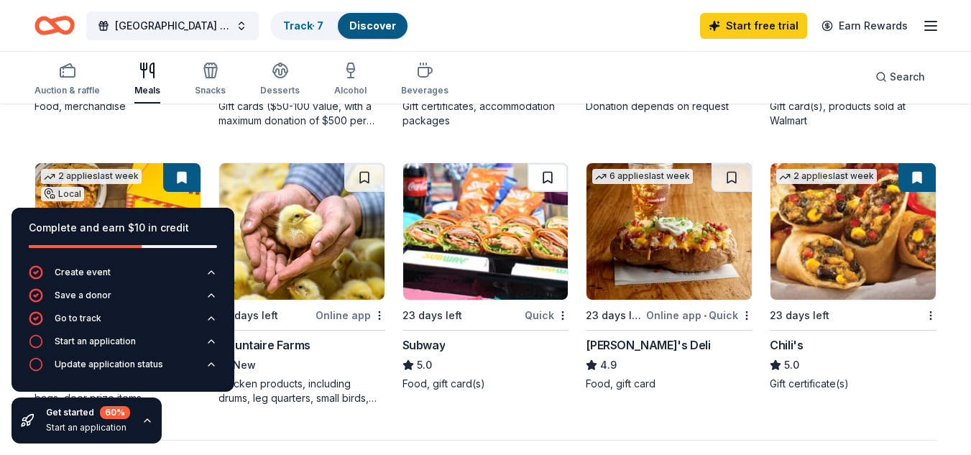
click at [540, 181] on button at bounding box center [548, 177] width 40 height 29
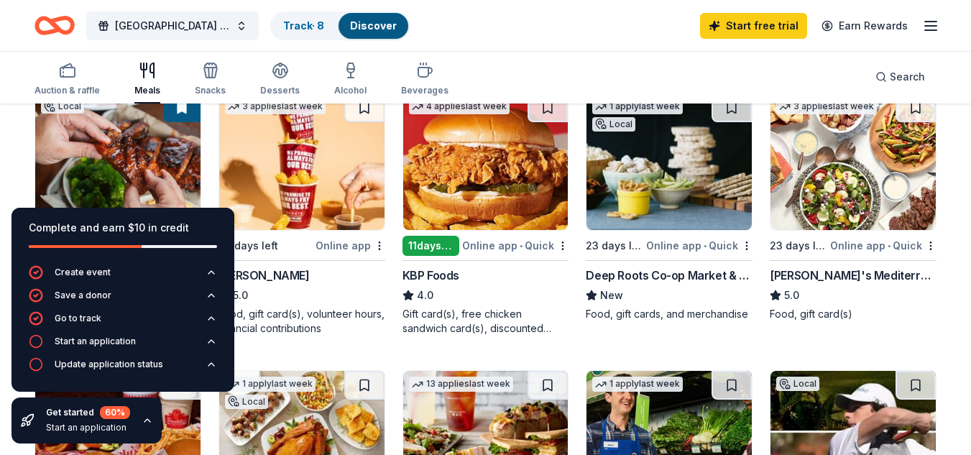
scroll to position [144, 0]
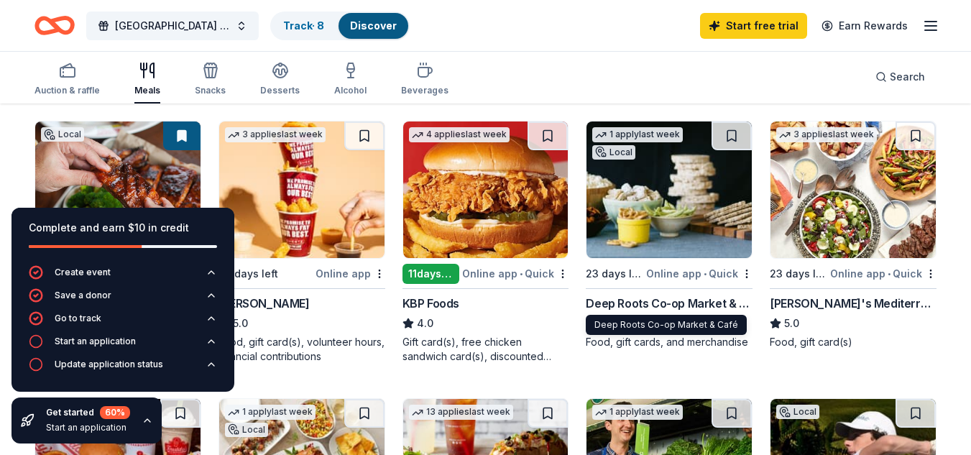
click at [671, 302] on div "Deep Roots Co-op Market & Café" at bounding box center [669, 303] width 167 height 17
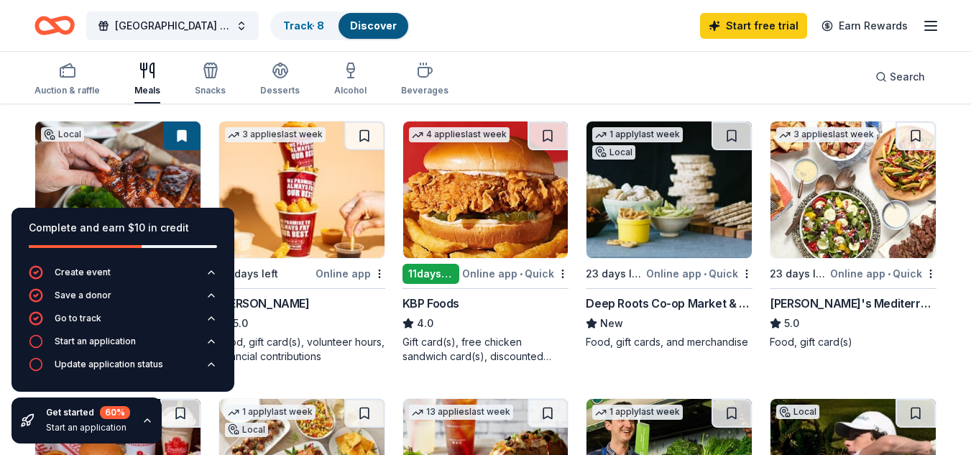
click at [875, 302] on div "[PERSON_NAME]'s Mediterranean Cafe" at bounding box center [853, 303] width 167 height 17
click at [78, 77] on div "button" at bounding box center [66, 70] width 65 height 17
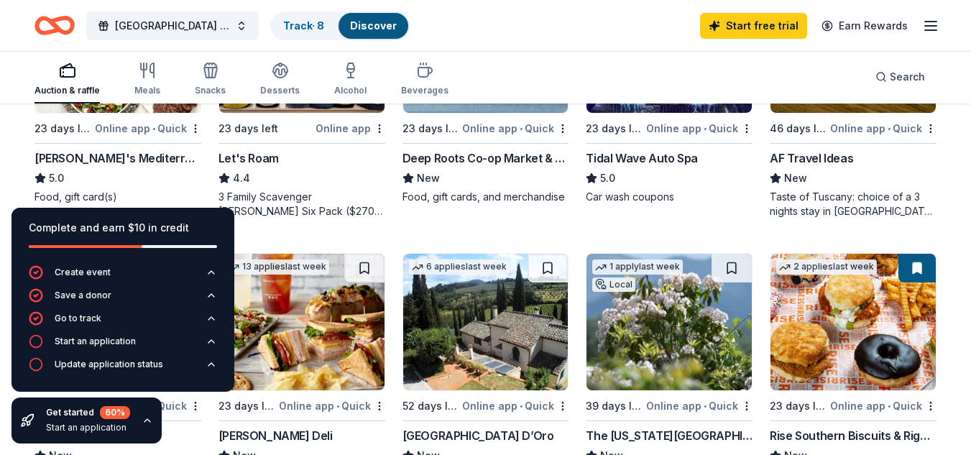
scroll to position [934, 0]
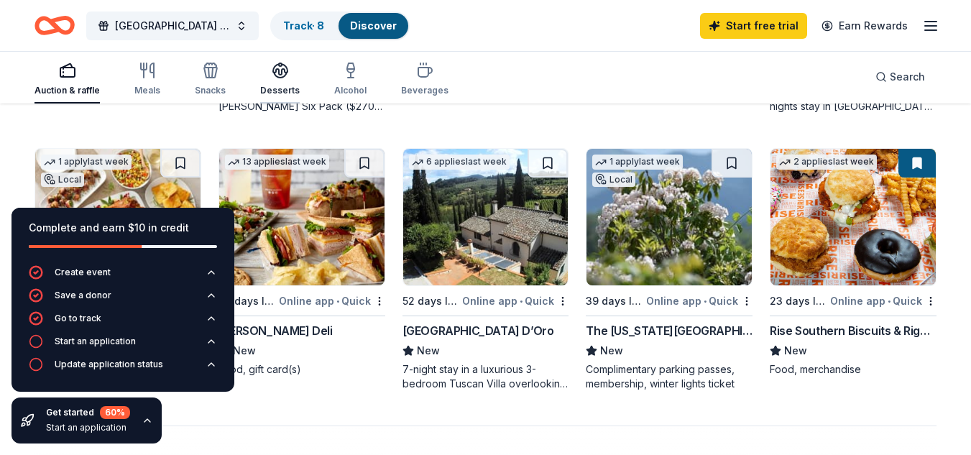
click at [273, 72] on icon "button" at bounding box center [280, 69] width 14 height 11
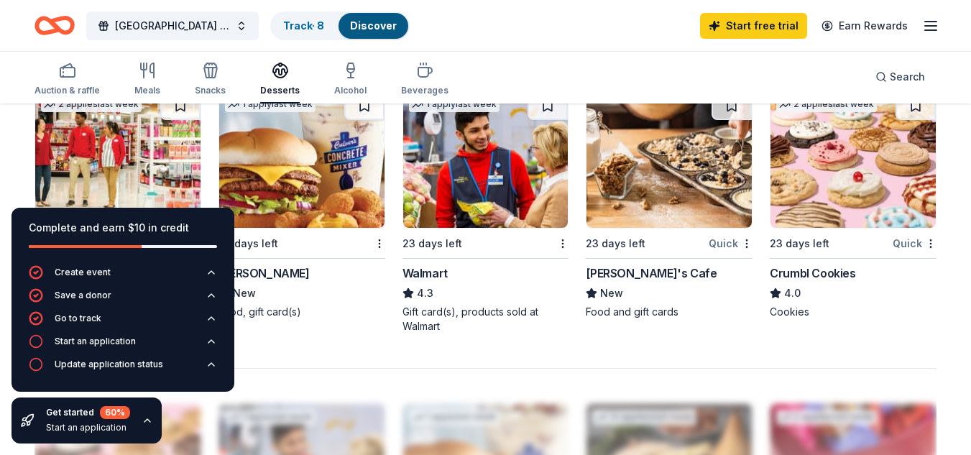
scroll to position [1150, 0]
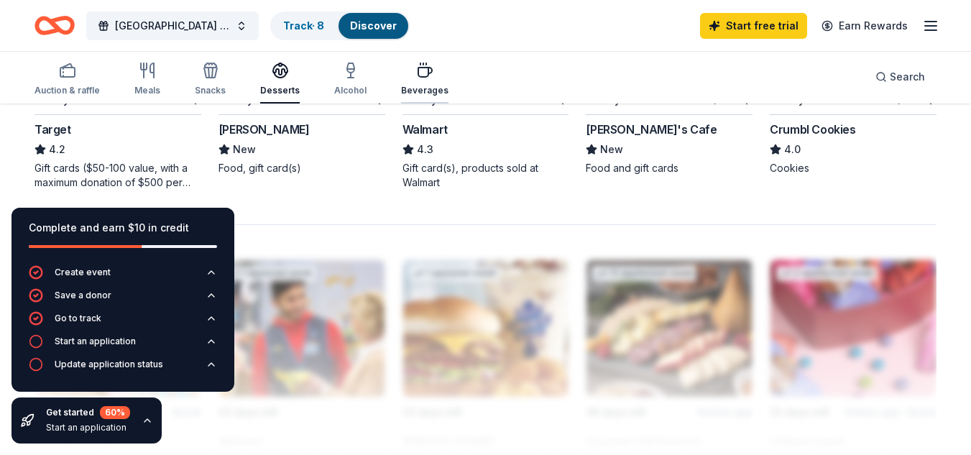
click at [408, 80] on div "Beverages" at bounding box center [424, 79] width 47 height 34
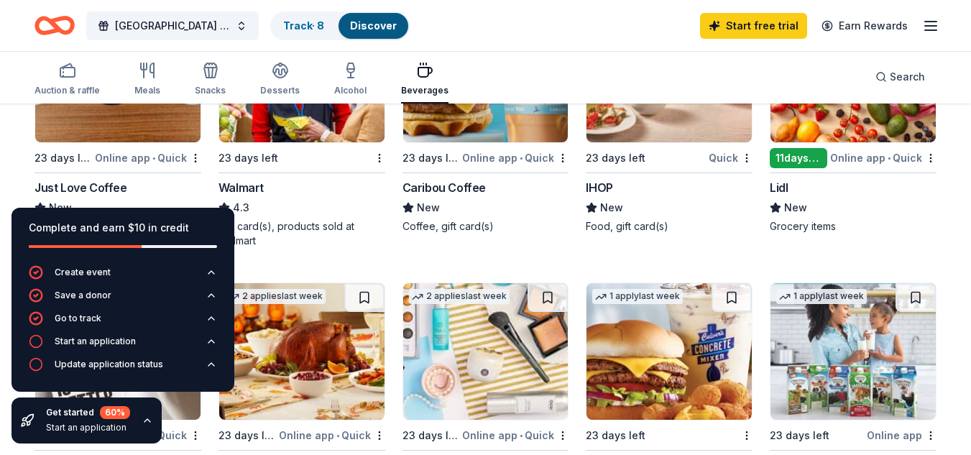
scroll to position [719, 0]
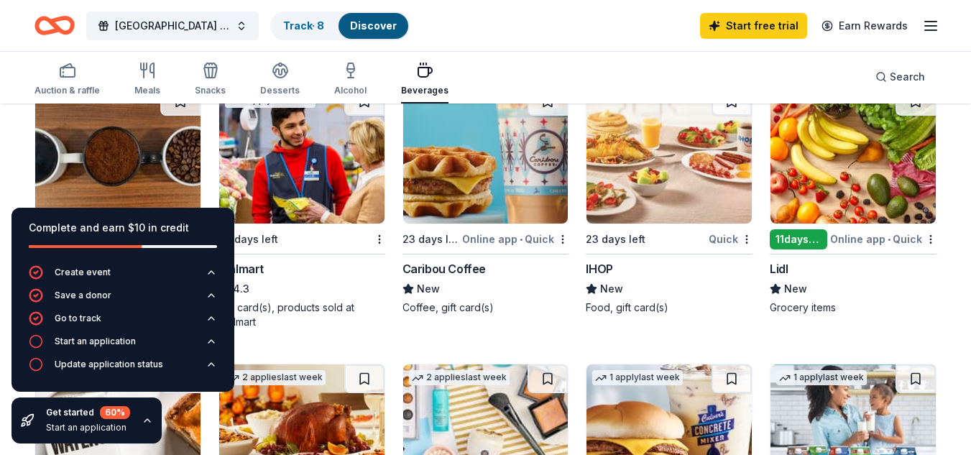
click at [492, 218] on img at bounding box center [485, 155] width 165 height 137
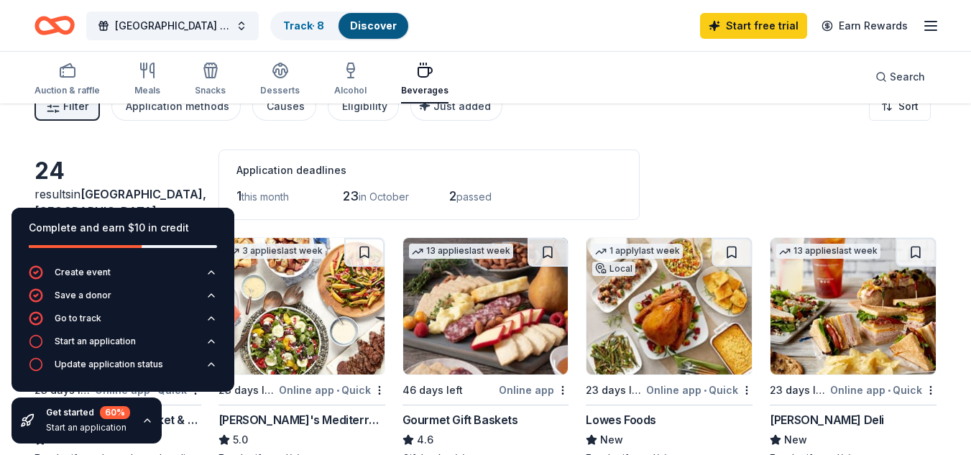
scroll to position [0, 0]
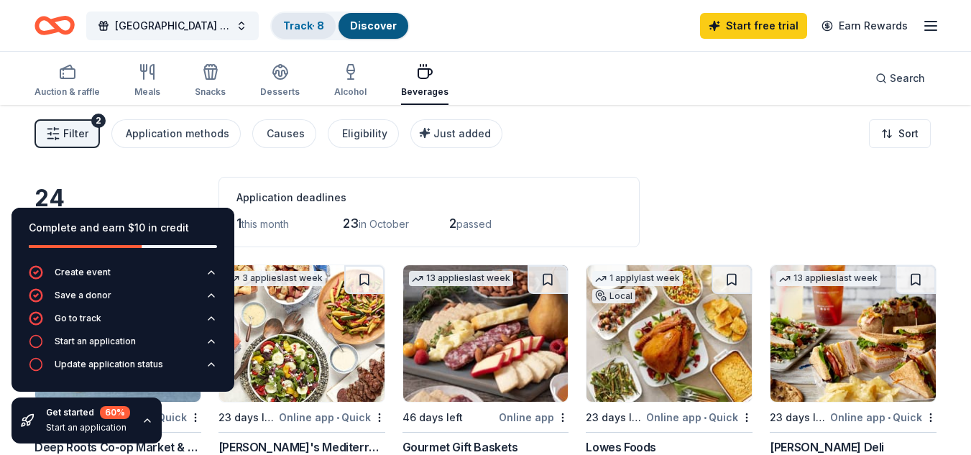
click at [290, 27] on link "Track · 8" at bounding box center [303, 25] width 41 height 12
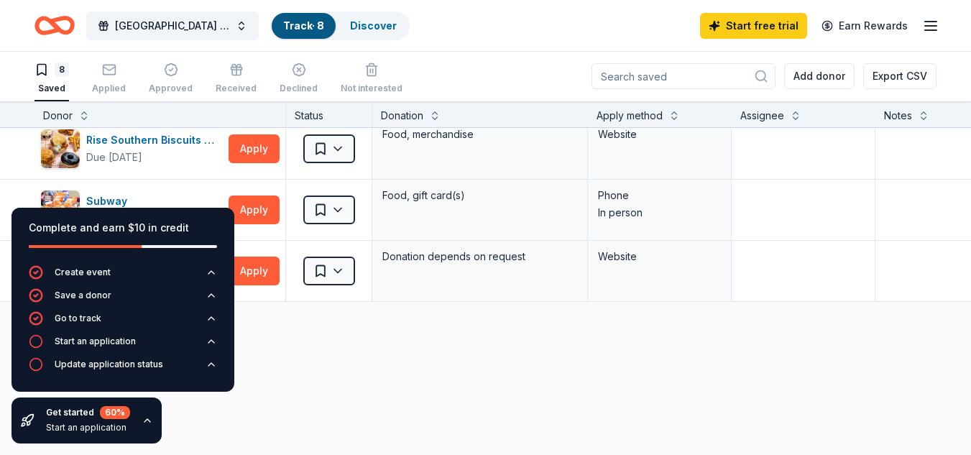
scroll to position [299, 0]
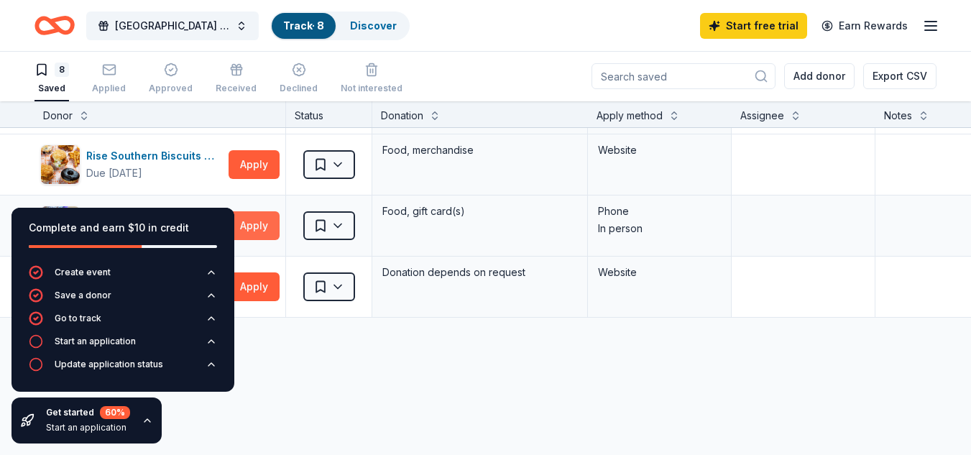
click at [259, 224] on button "Apply" at bounding box center [254, 225] width 51 height 29
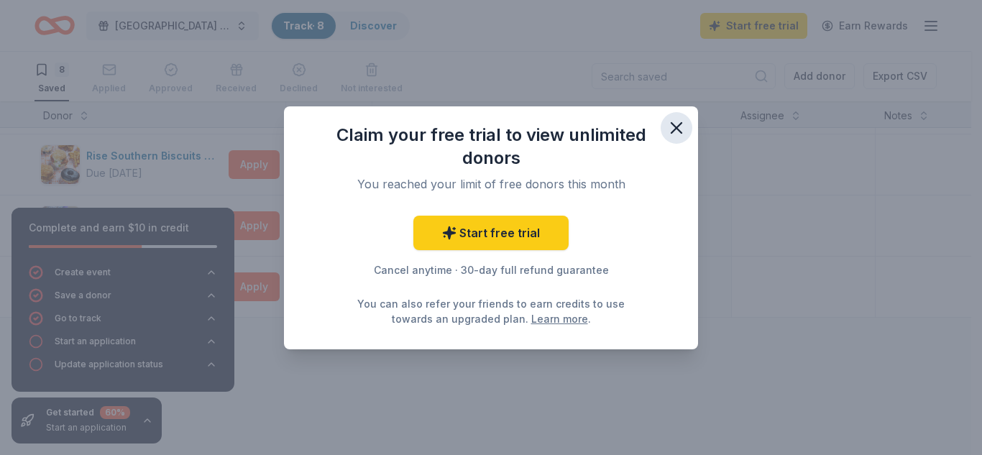
click at [667, 126] on icon "button" at bounding box center [676, 128] width 20 height 20
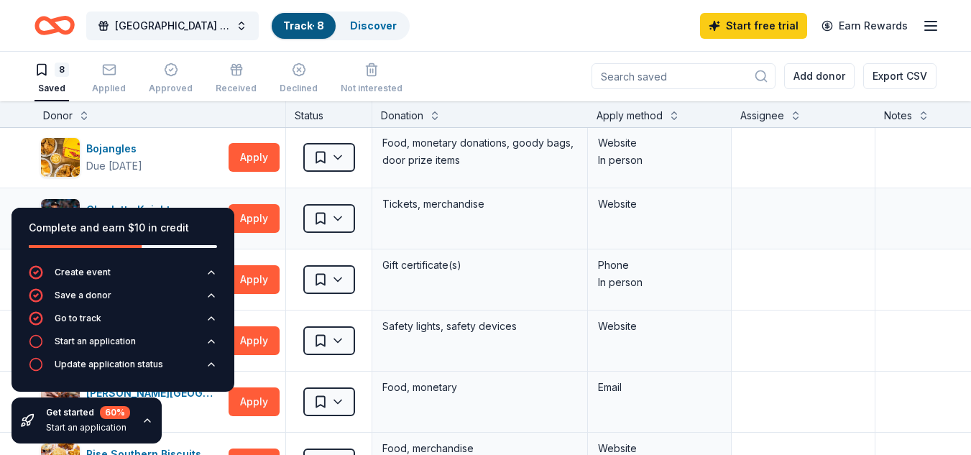
scroll to position [0, 0]
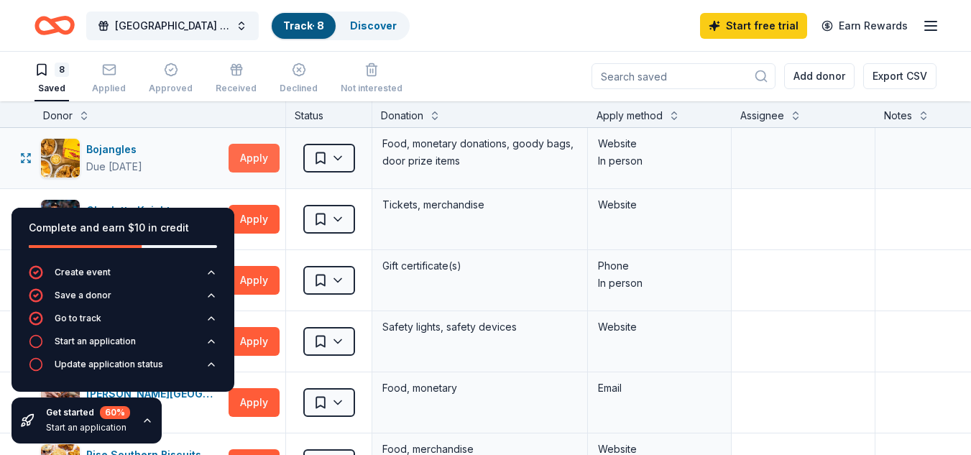
click at [257, 161] on button "Apply" at bounding box center [254, 158] width 51 height 29
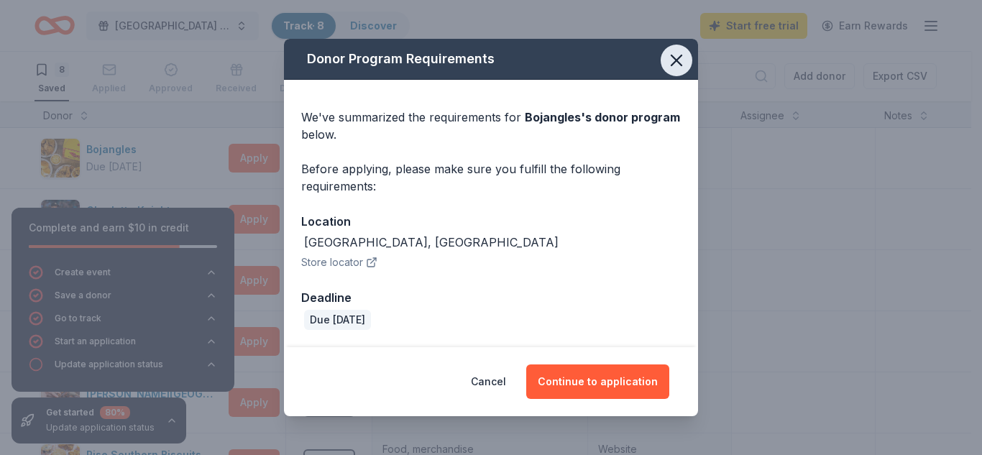
click at [676, 47] on button "button" at bounding box center [677, 61] width 32 height 32
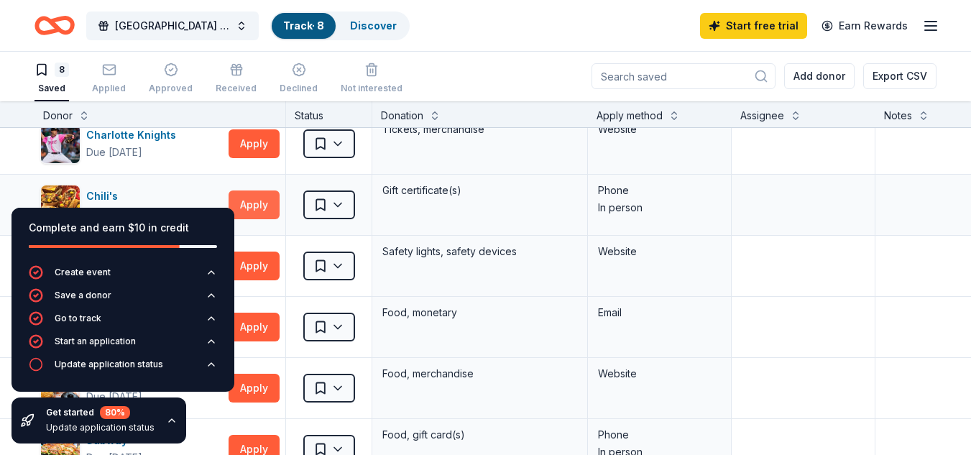
scroll to position [72, 0]
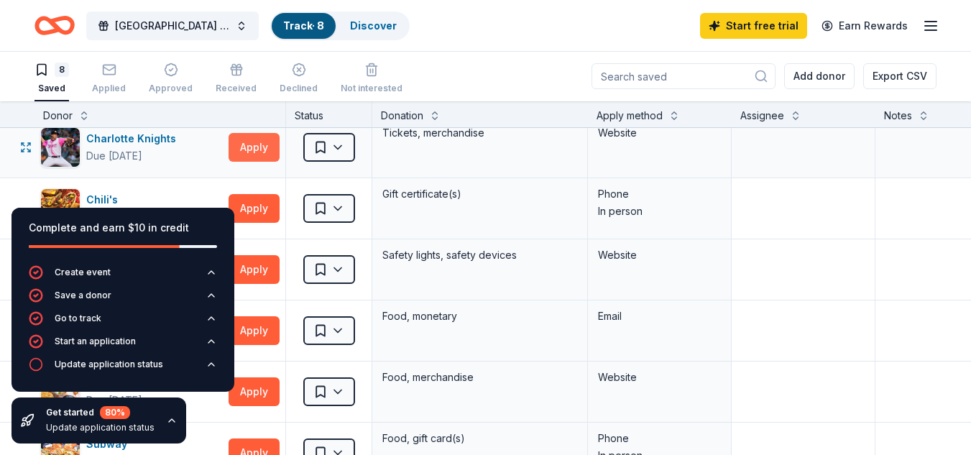
click at [251, 142] on button "Apply" at bounding box center [254, 147] width 51 height 29
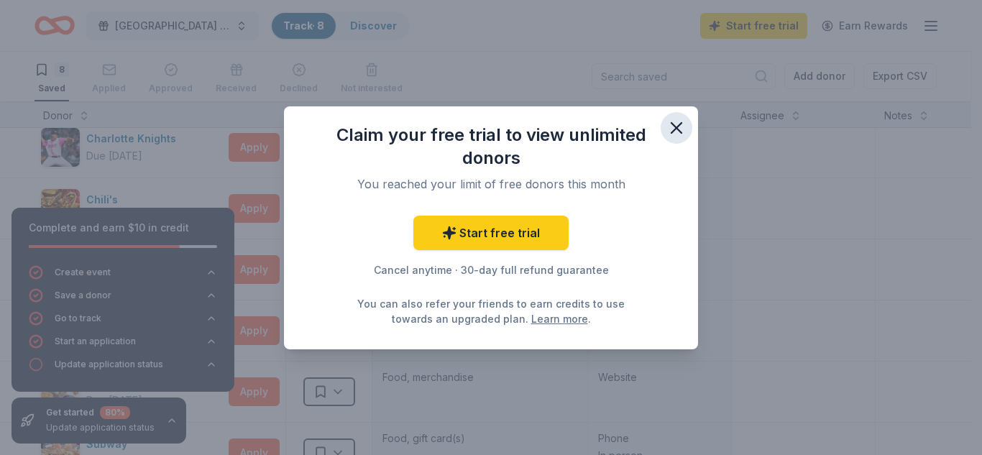
click at [666, 131] on button "button" at bounding box center [677, 128] width 32 height 32
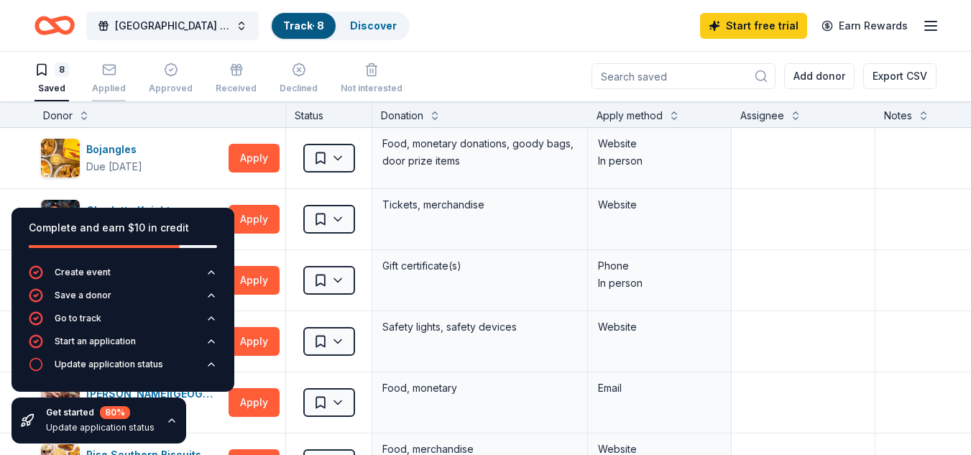
scroll to position [0, 0]
click at [89, 83] on div "8 Saved Applied Approved Received Declined Not interested" at bounding box center [218, 79] width 368 height 45
click at [121, 84] on div "Applied" at bounding box center [109, 88] width 34 height 11
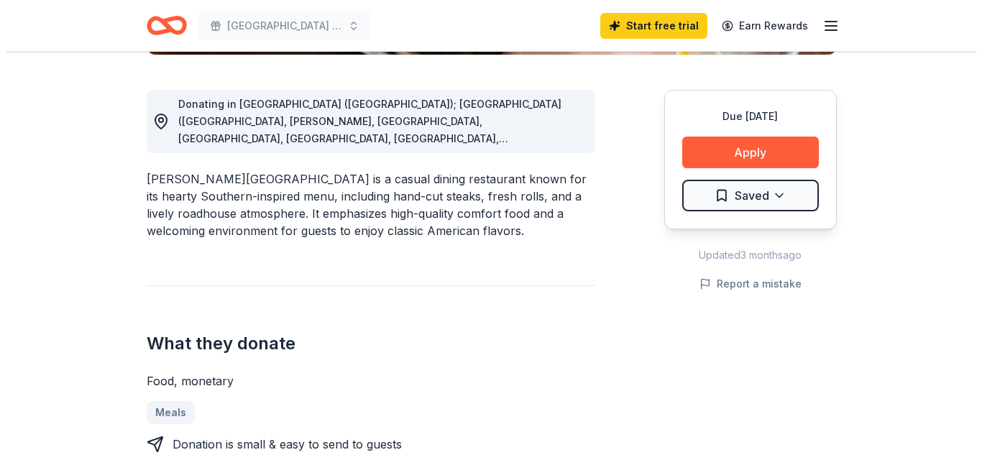
scroll to position [359, 0]
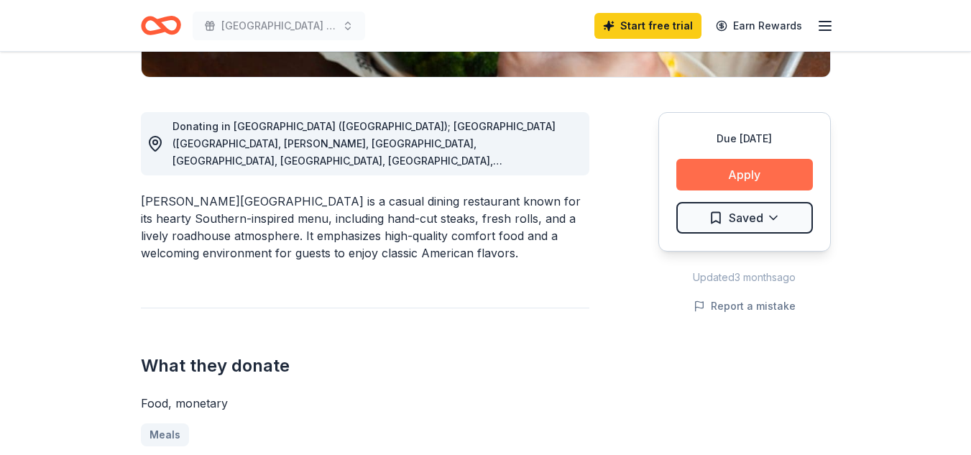
click at [740, 168] on button "Apply" at bounding box center [744, 175] width 137 height 32
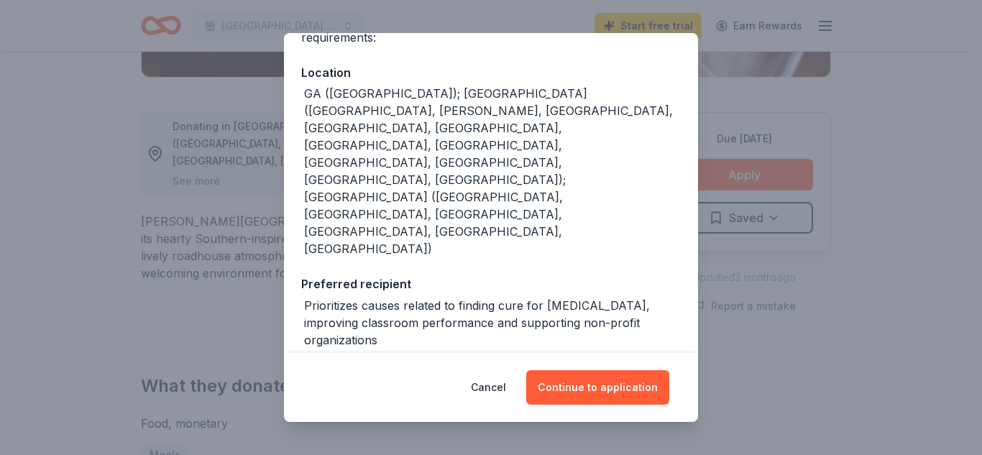
scroll to position [168, 0]
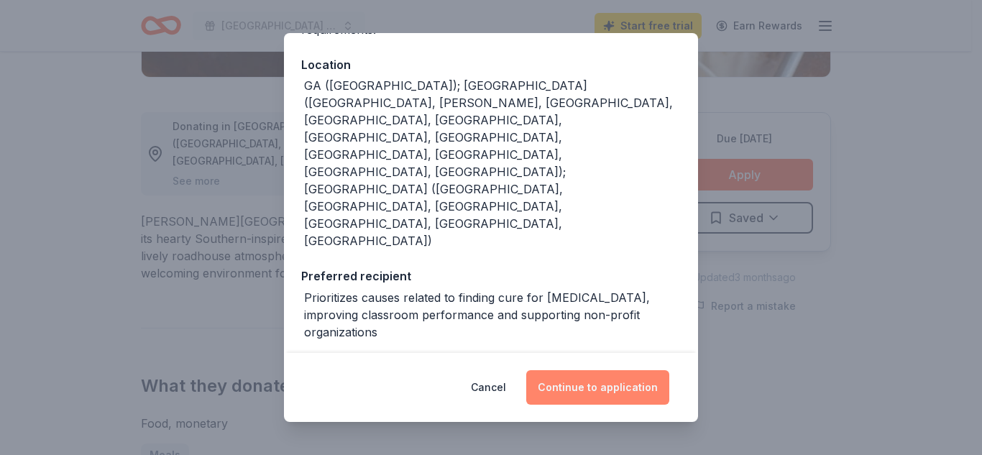
click at [601, 395] on button "Continue to application" at bounding box center [597, 387] width 143 height 34
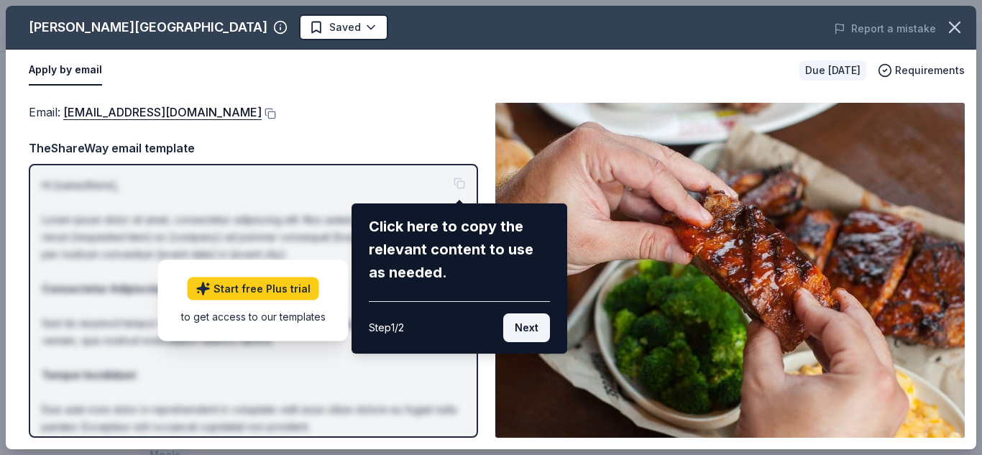
click at [520, 321] on button "Next" at bounding box center [526, 327] width 47 height 29
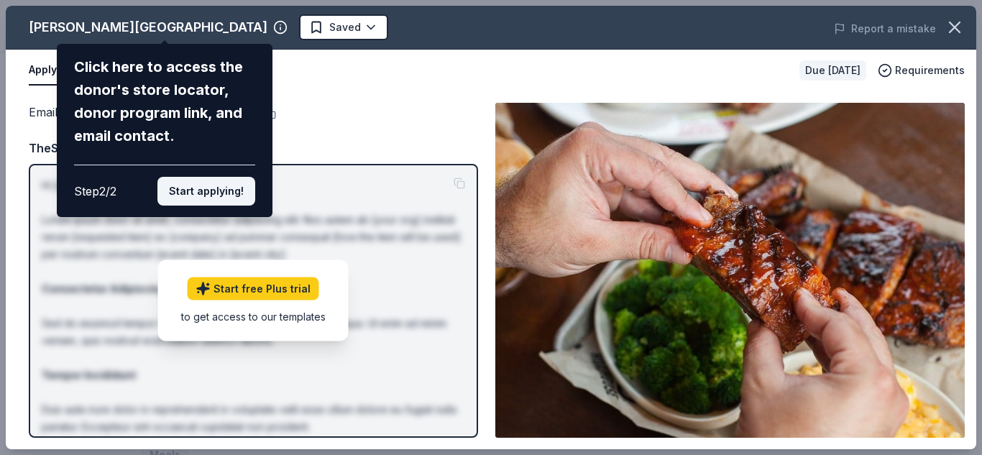
click at [208, 188] on button "Start applying!" at bounding box center [206, 191] width 98 height 29
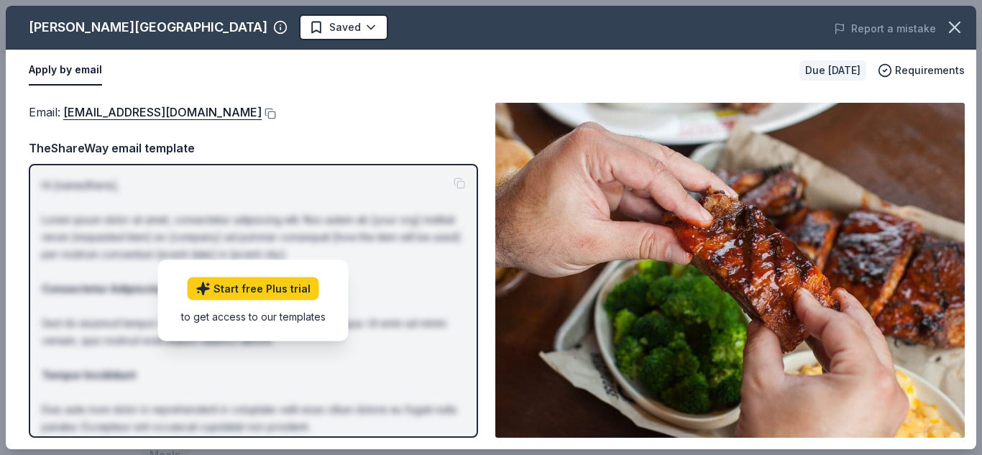
click at [245, 288] on div "Logan's Roadhouse Saved Report a mistake Apply by email Due in 23 days Requirem…" at bounding box center [491, 227] width 970 height 443
click at [384, 142] on div "Logan's Roadhouse Saved Report a mistake Apply by email Due in 23 days Requirem…" at bounding box center [491, 227] width 970 height 443
drag, startPoint x: 275, startPoint y: 328, endPoint x: 277, endPoint y: 283, distance: 44.6
click at [276, 328] on div "Logan's Roadhouse Saved Report a mistake Apply by email Due in 23 days Requirem…" at bounding box center [491, 227] width 970 height 443
click at [277, 280] on div "Logan's Roadhouse Saved Report a mistake Apply by email Due in 23 days Requirem…" at bounding box center [491, 227] width 970 height 443
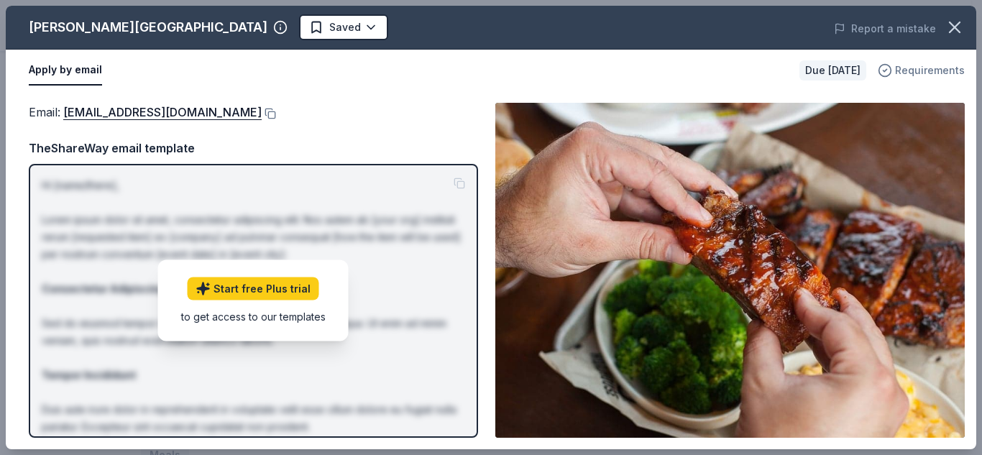
click at [912, 68] on span "Requirements" at bounding box center [930, 70] width 70 height 17
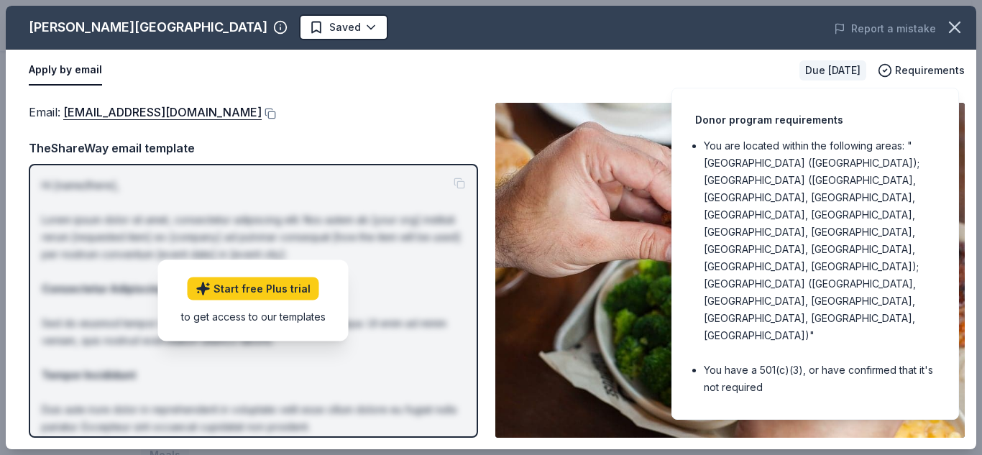
click at [921, 87] on div "Apply by email Due in 23 days Requirements" at bounding box center [491, 71] width 970 height 42
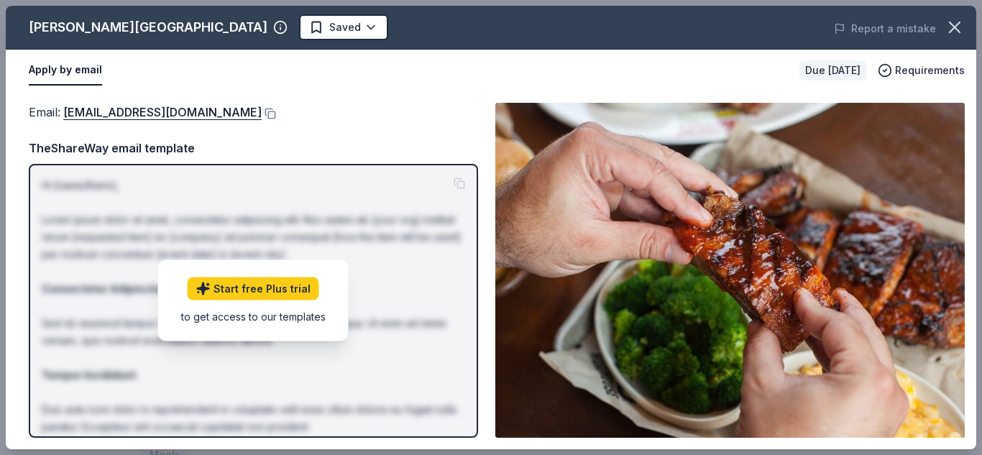
click at [379, 237] on p "Hi [name/there], Lorem ipsum dolor sit amet, consectetur adipiscing elit. Nos a…" at bounding box center [253, 392] width 423 height 431
click at [303, 279] on link "Start free Plus trial" at bounding box center [254, 288] width 132 height 23
click at [83, 68] on button "Apply by email" at bounding box center [65, 70] width 73 height 30
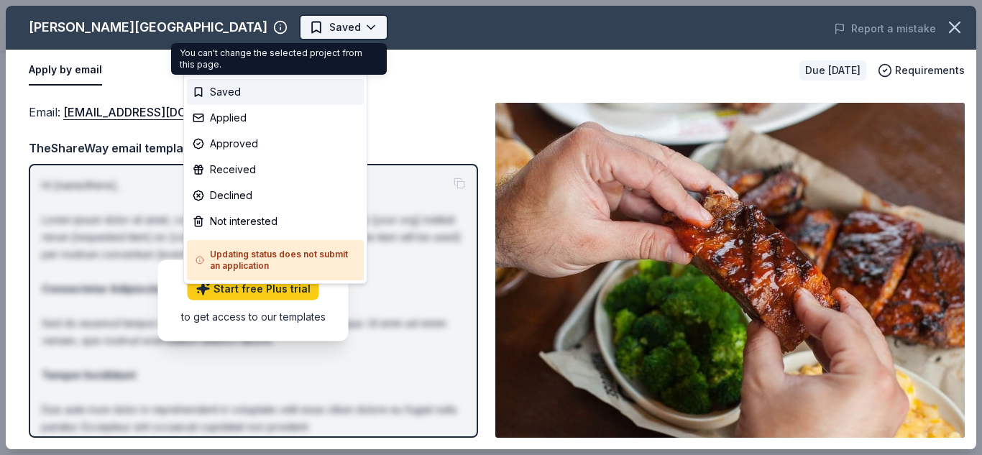
scroll to position [0, 0]
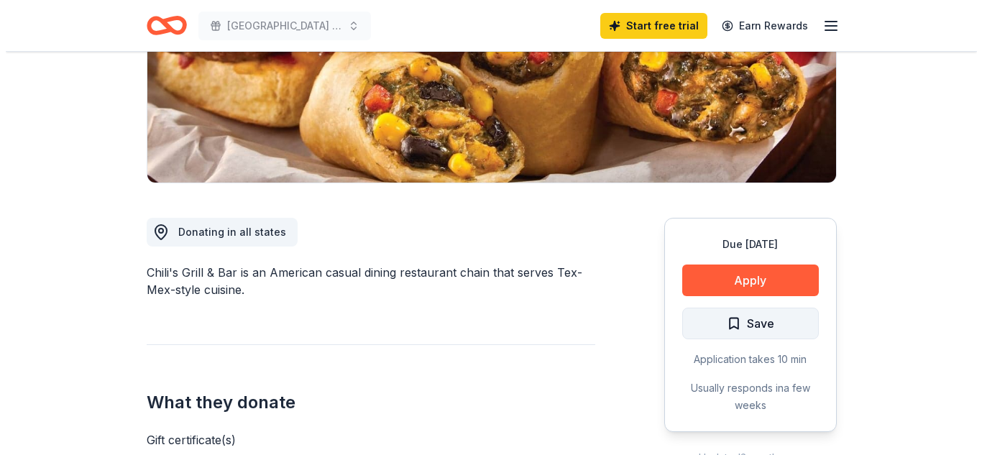
scroll to position [287, 0]
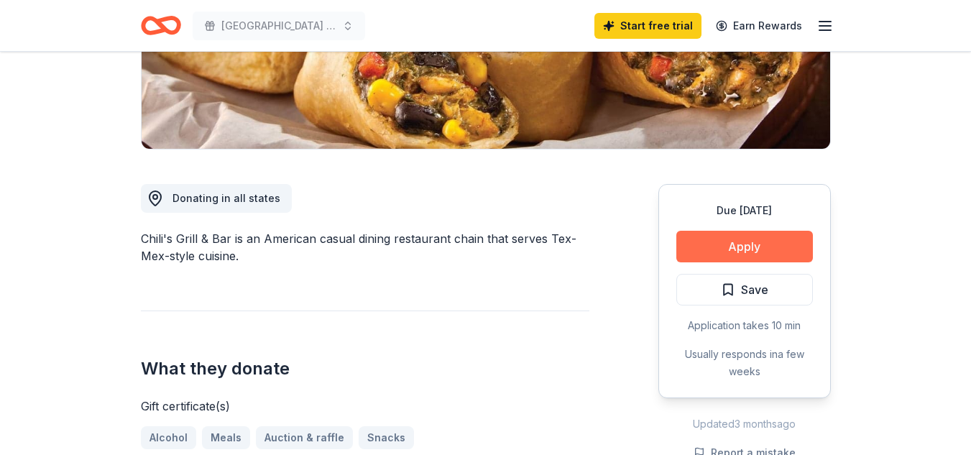
click at [731, 249] on button "Apply" at bounding box center [744, 247] width 137 height 32
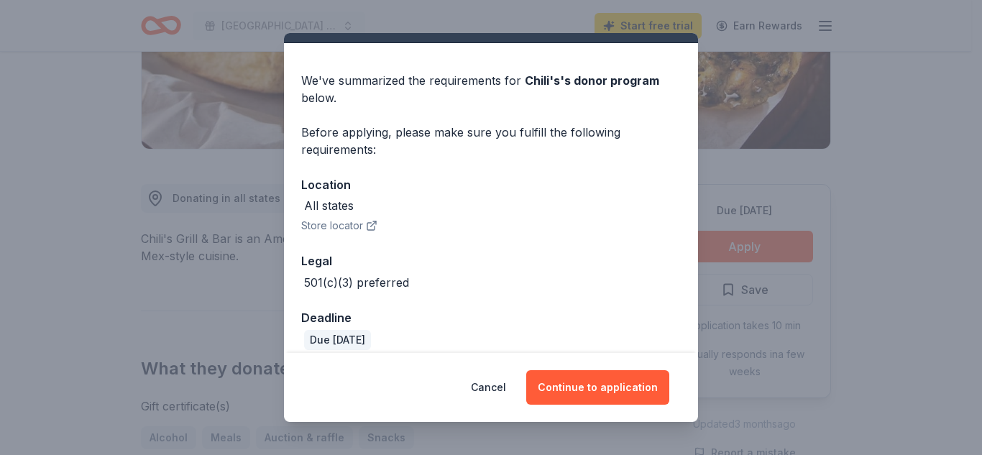
scroll to position [45, 0]
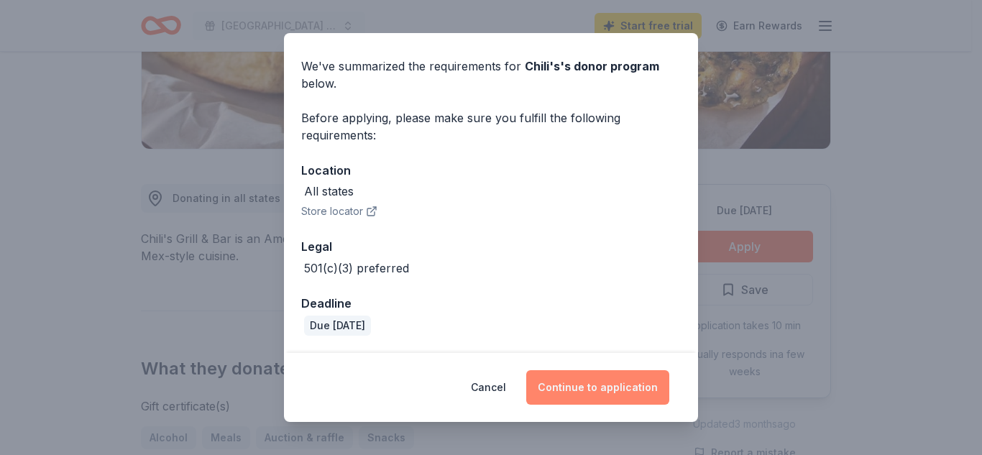
click at [606, 386] on button "Continue to application" at bounding box center [597, 387] width 143 height 34
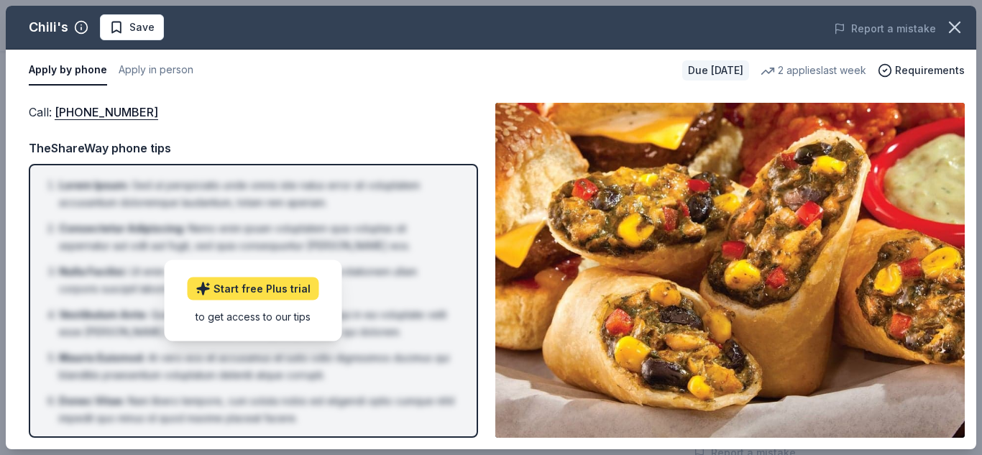
click at [293, 283] on link "Start free Plus trial" at bounding box center [254, 288] width 132 height 23
click at [125, 19] on span "Save" at bounding box center [131, 27] width 45 height 17
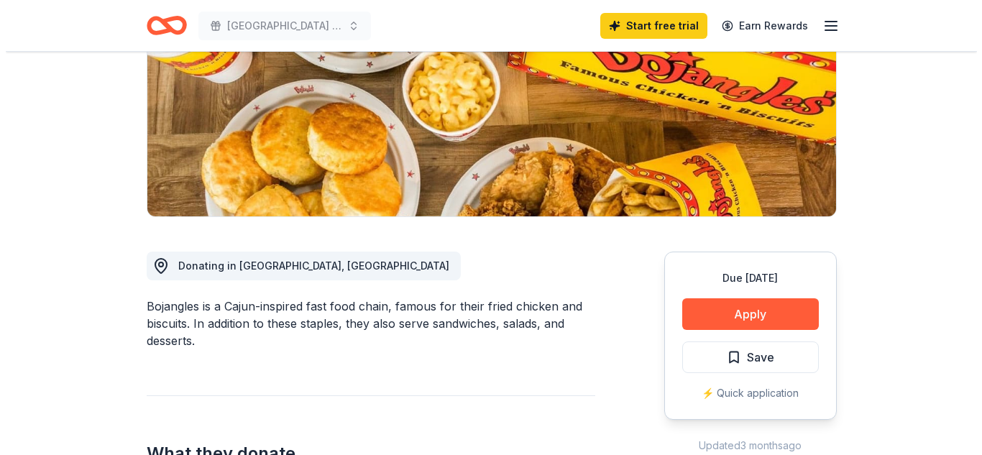
scroll to position [287, 0]
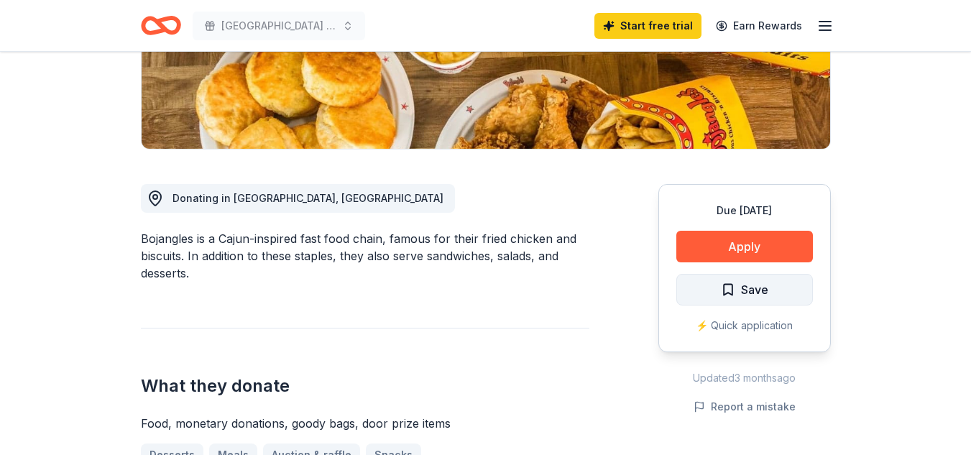
click at [743, 293] on span "Save" at bounding box center [754, 289] width 27 height 19
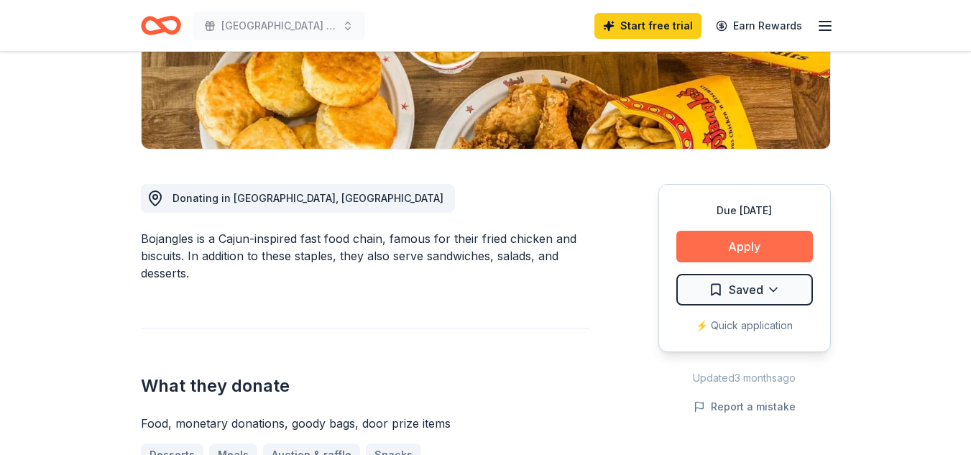
click at [700, 244] on button "Apply" at bounding box center [744, 247] width 137 height 32
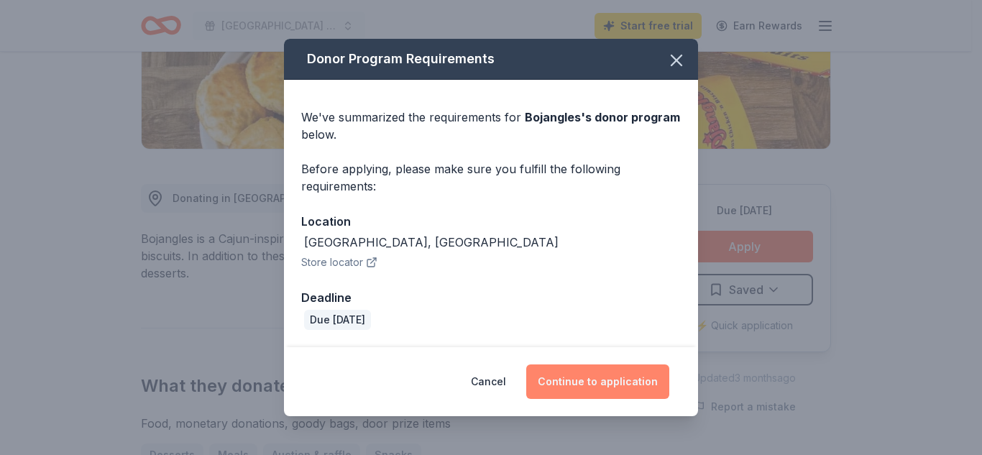
click at [580, 382] on button "Continue to application" at bounding box center [597, 381] width 143 height 34
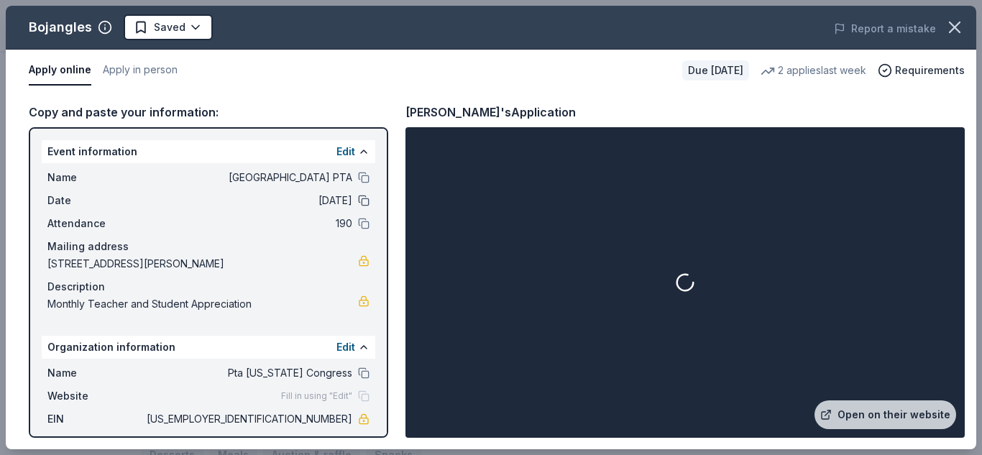
click at [358, 196] on button at bounding box center [363, 200] width 11 height 11
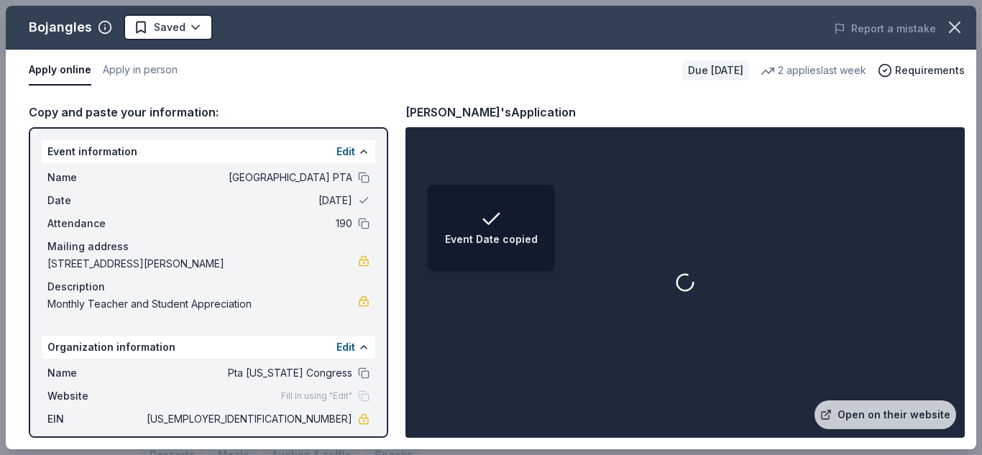
click at [333, 202] on span "10/31/25" at bounding box center [248, 200] width 208 height 17
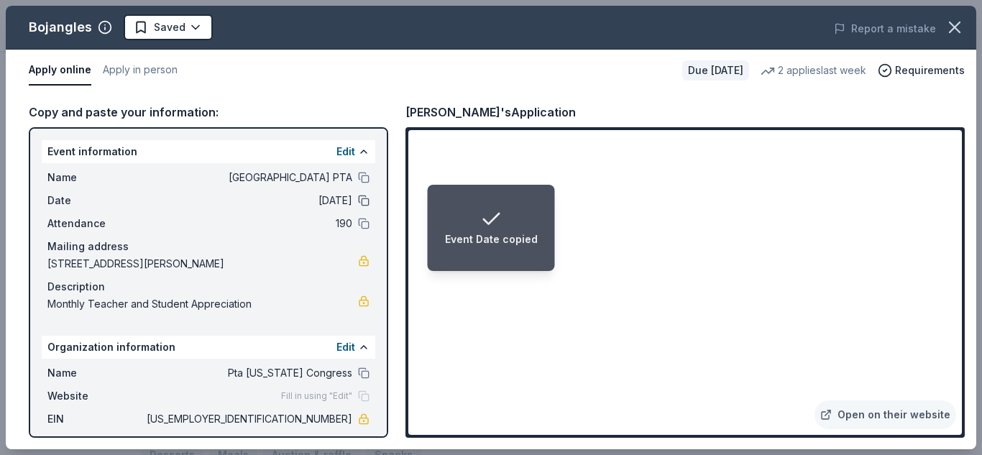
click at [358, 201] on button at bounding box center [363, 200] width 11 height 11
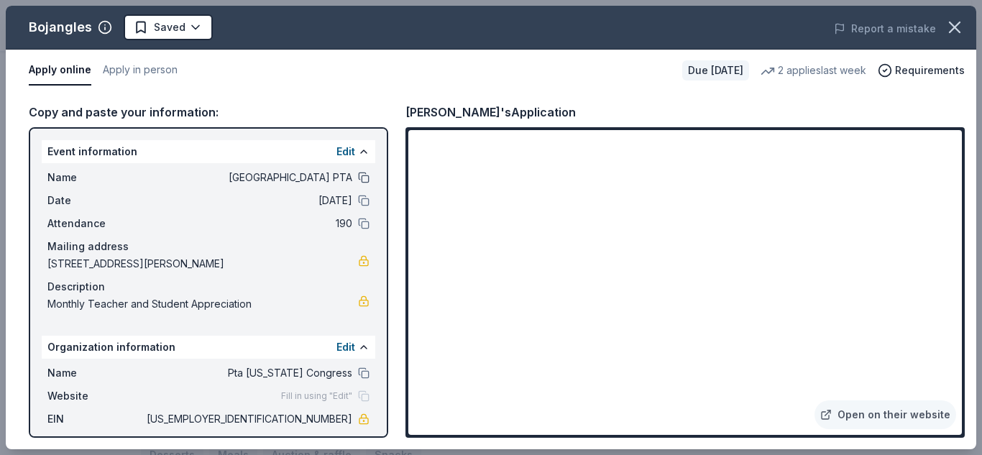
click at [358, 178] on button at bounding box center [363, 177] width 11 height 11
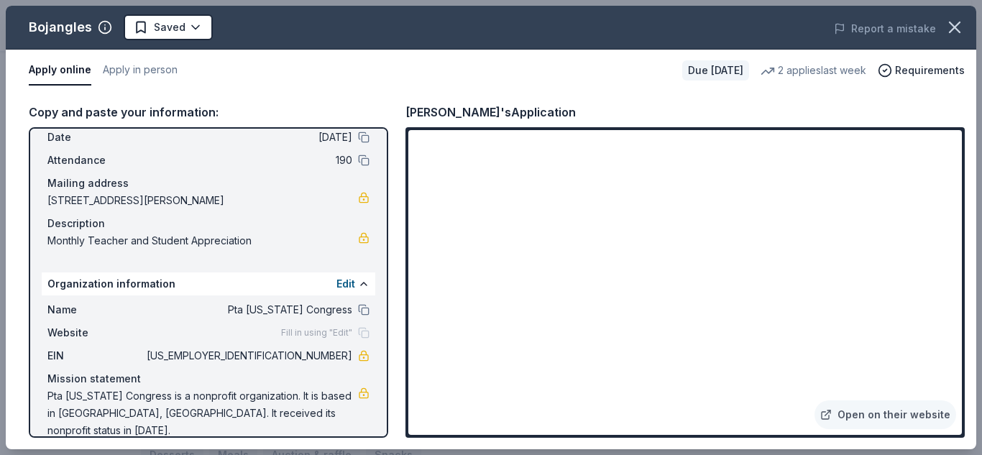
scroll to position [66, 0]
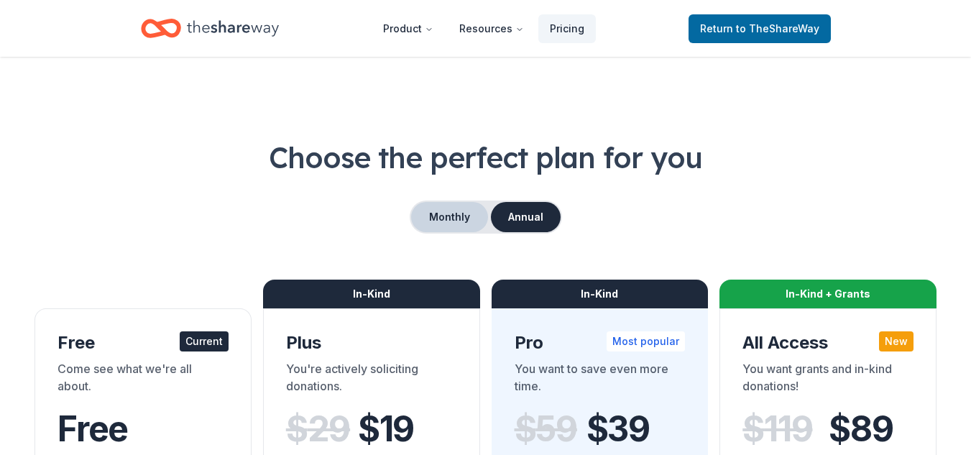
click at [470, 226] on button "Monthly" at bounding box center [449, 217] width 77 height 30
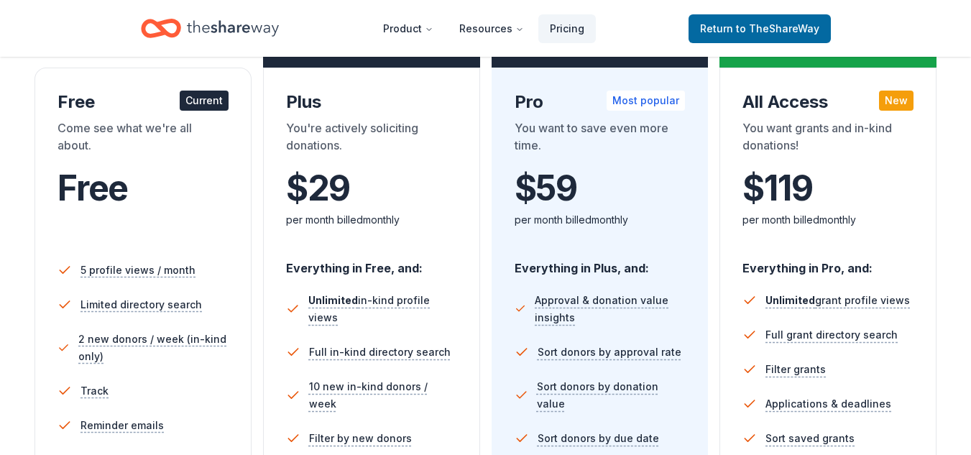
scroll to position [216, 0]
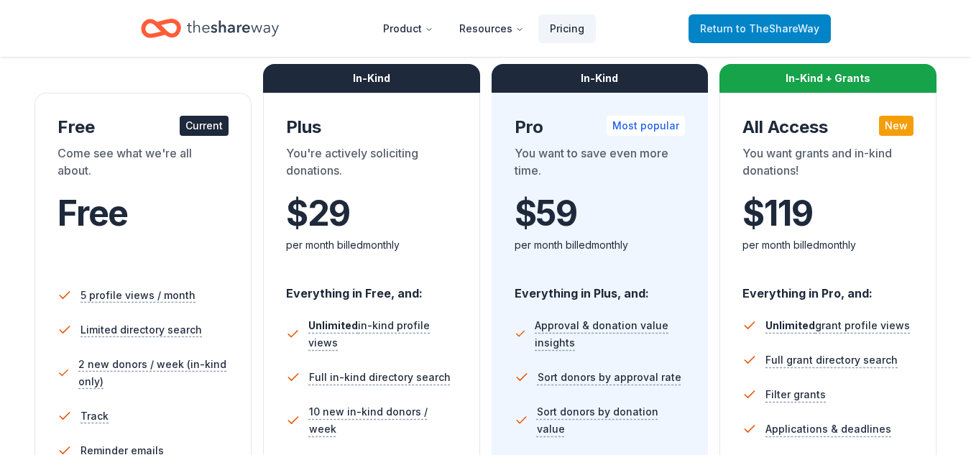
click at [738, 34] on span "Return to TheShareWay" at bounding box center [759, 28] width 119 height 17
click at [743, 31] on span "to TheShareWay" at bounding box center [777, 28] width 83 height 12
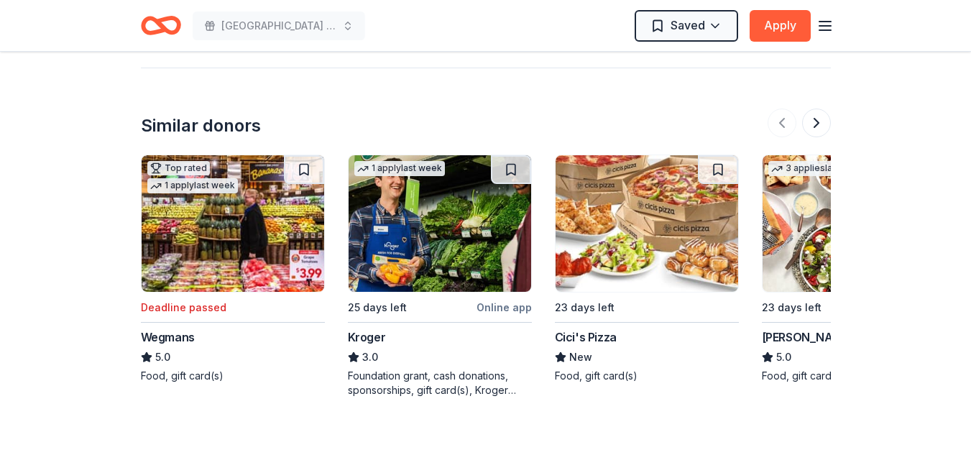
scroll to position [1437, 0]
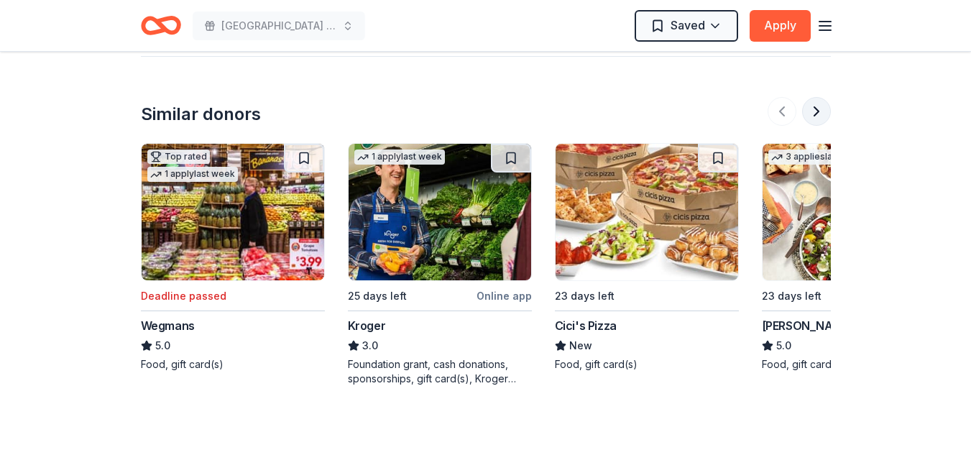
click at [820, 106] on button at bounding box center [816, 111] width 29 height 29
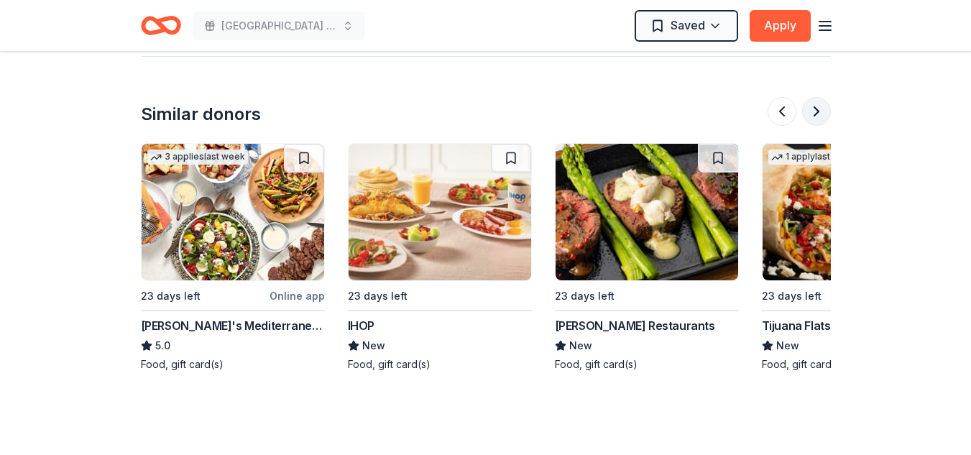
click at [820, 106] on button at bounding box center [816, 111] width 29 height 29
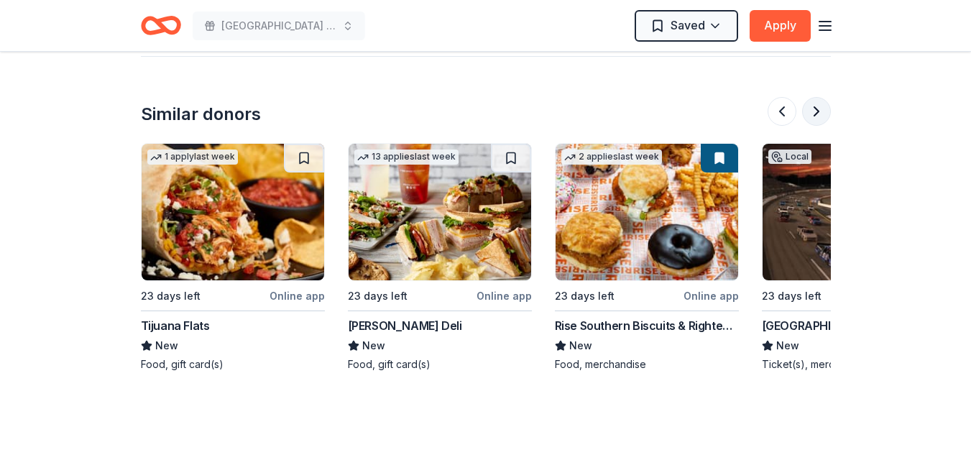
click at [820, 106] on button at bounding box center [816, 111] width 29 height 29
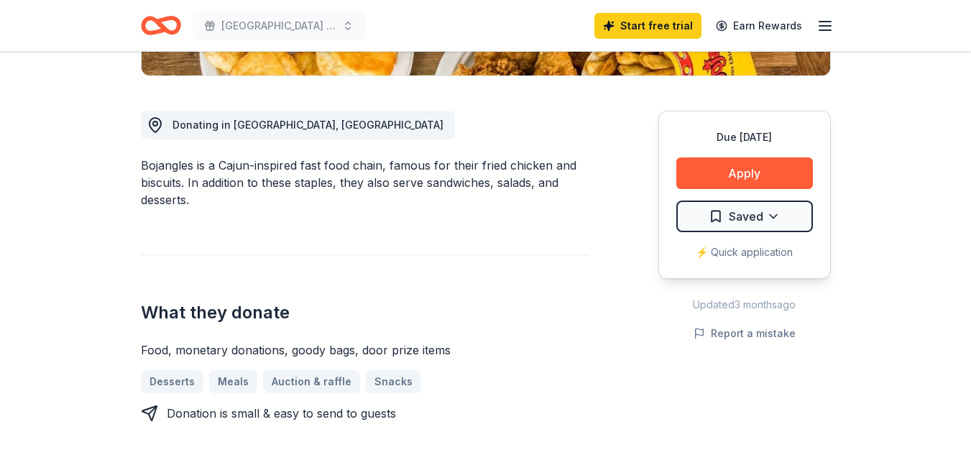
scroll to position [359, 0]
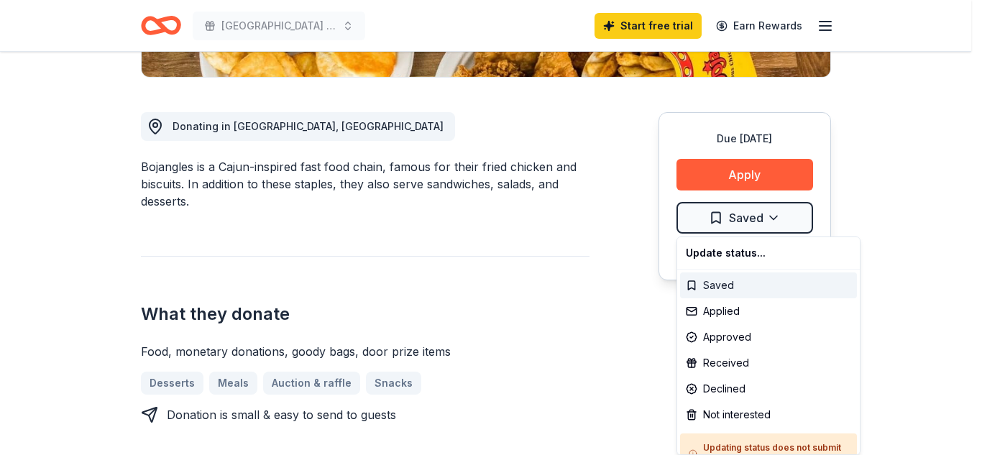
click at [750, 286] on div "Saved" at bounding box center [768, 285] width 177 height 26
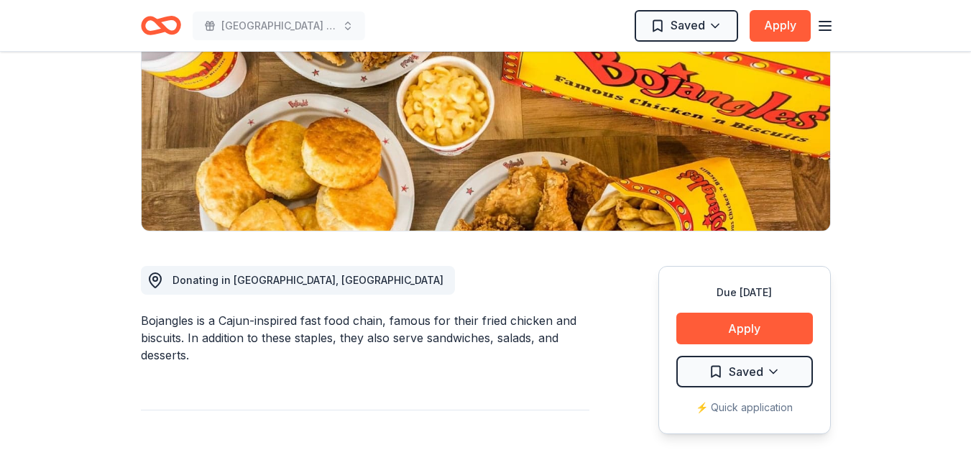
scroll to position [0, 0]
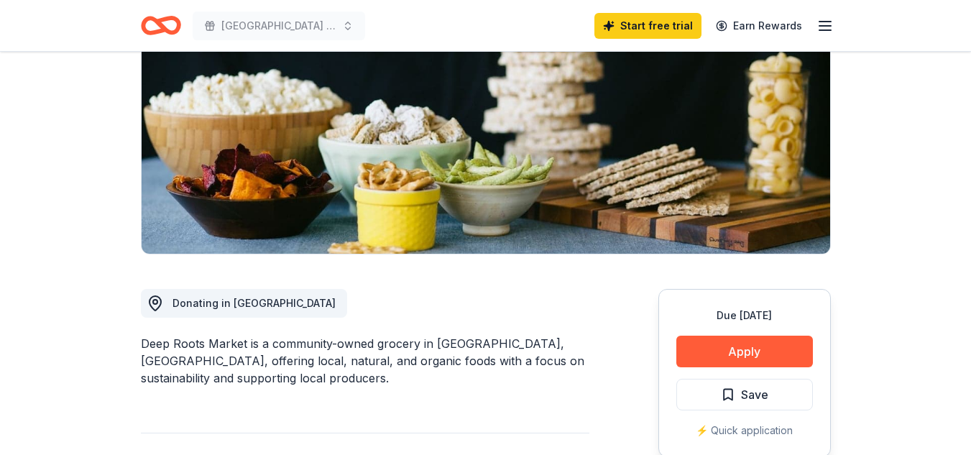
scroll to position [287, 0]
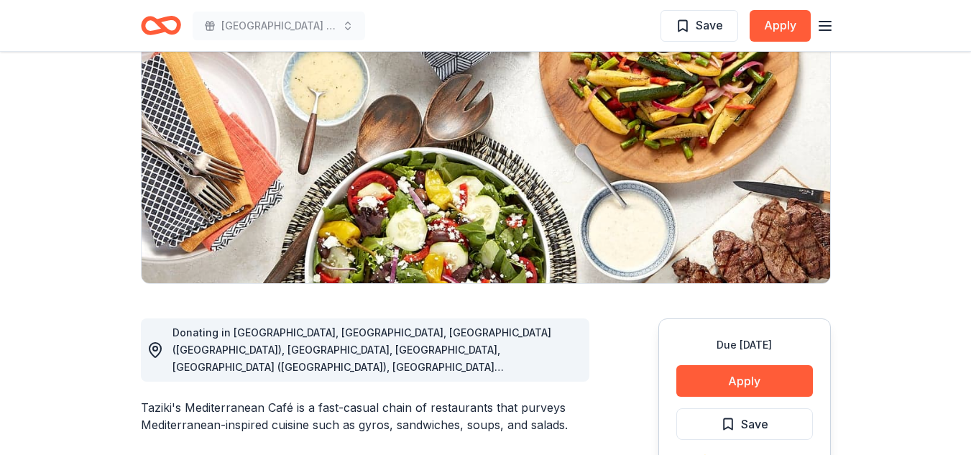
scroll to position [72, 0]
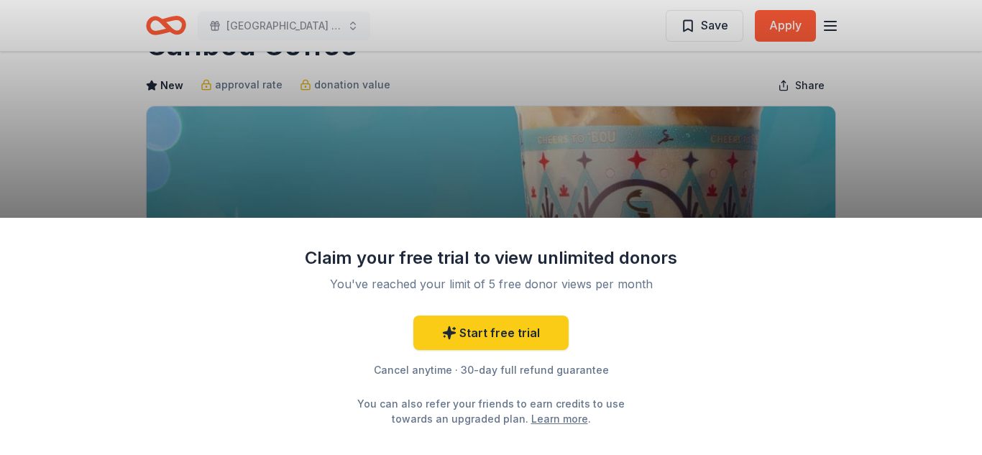
scroll to position [72, 0]
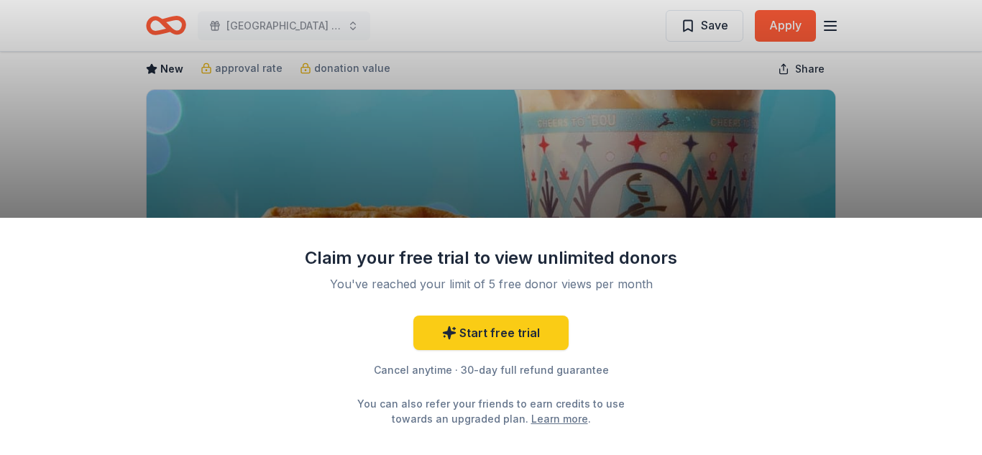
click at [621, 167] on div "Claim your free trial to view unlimited donors You've reached your limit of 5 f…" at bounding box center [491, 227] width 982 height 455
click at [694, 26] on div "Claim your free trial to view unlimited donors You've reached your limit of 5 f…" at bounding box center [491, 227] width 982 height 455
